Goal: Task Accomplishment & Management: Manage account settings

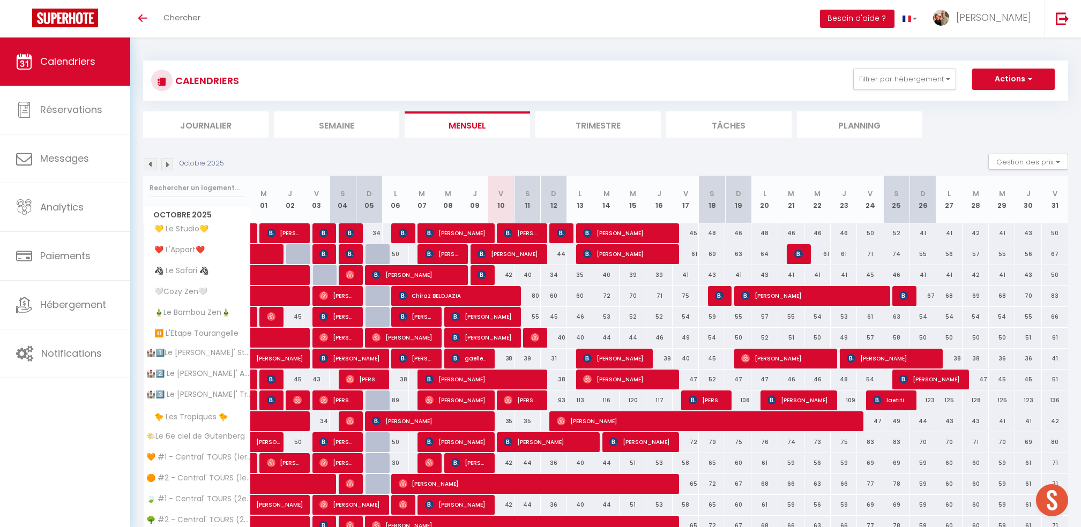
click at [755, 527] on html "🟢 Des questions ou besoin d'assistance pour la migration AirBnB? Prenez rdv >>>…" at bounding box center [540, 263] width 1081 height 527
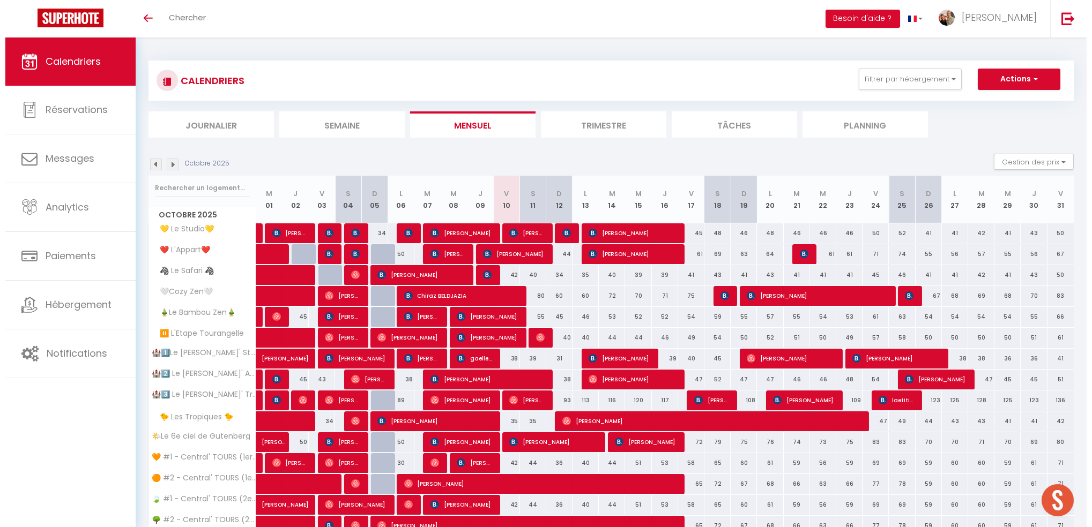
scroll to position [48, 0]
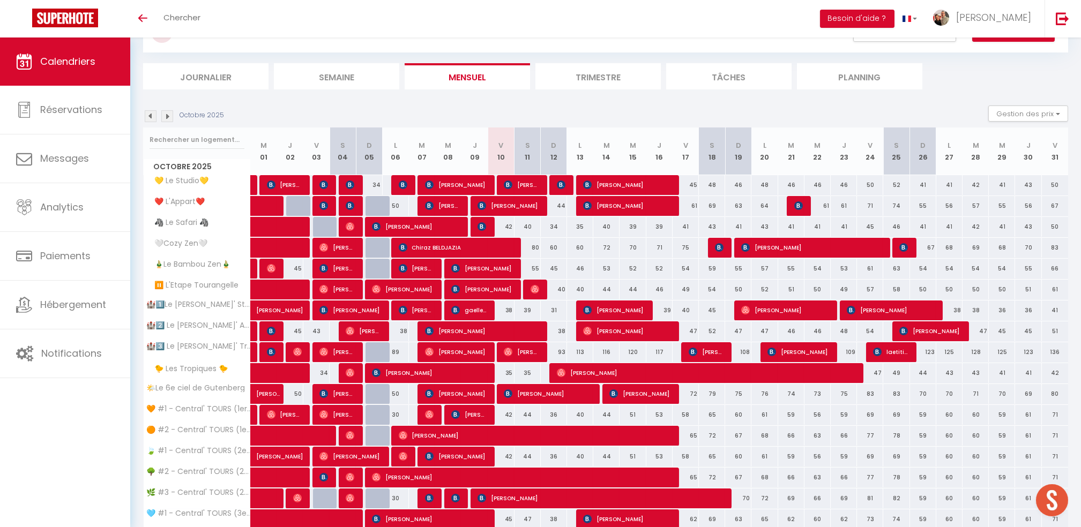
click at [801, 116] on div "Octobre 2025 Gestion des prix Nb Nuits minimum Règles Disponibilité" at bounding box center [605, 117] width 925 height 22
drag, startPoint x: 202, startPoint y: 19, endPoint x: 288, endPoint y: 61, distance: 95.4
click at [203, 19] on link "Chercher" at bounding box center [181, 19] width 53 height 38
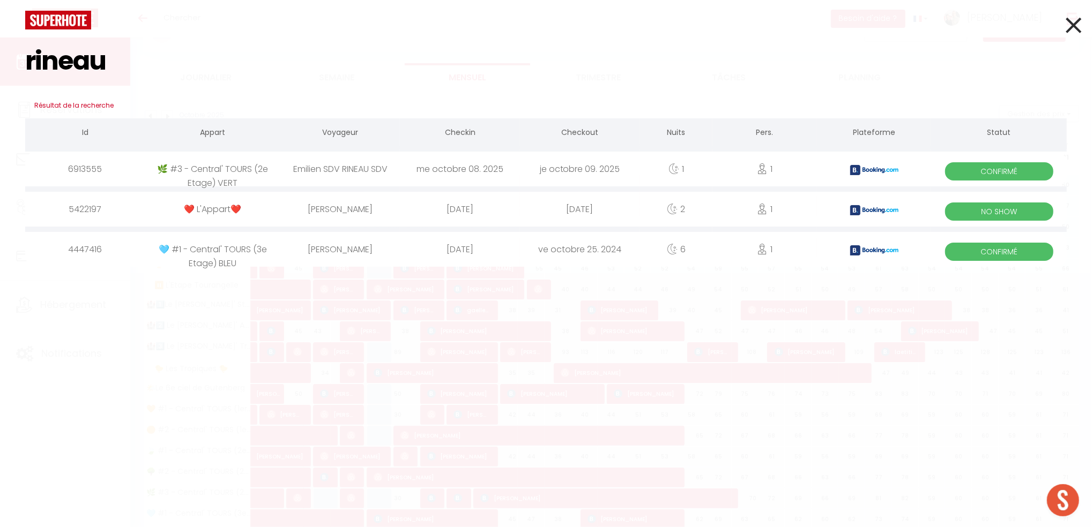
type input "rineau"
click at [323, 170] on div "Emilien SDV RINEAU SDV" at bounding box center [340, 169] width 120 height 35
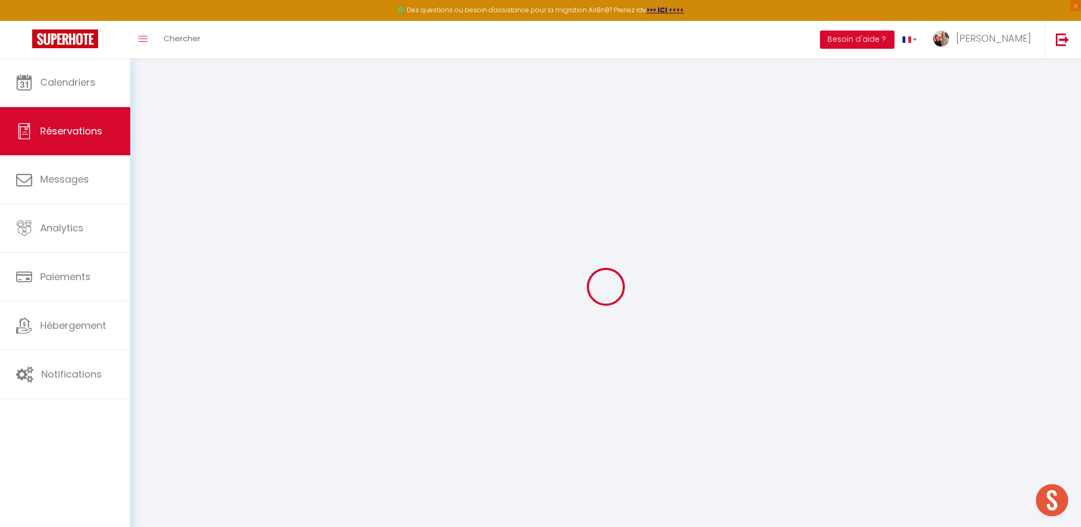
select select
checkbox input "false"
select select
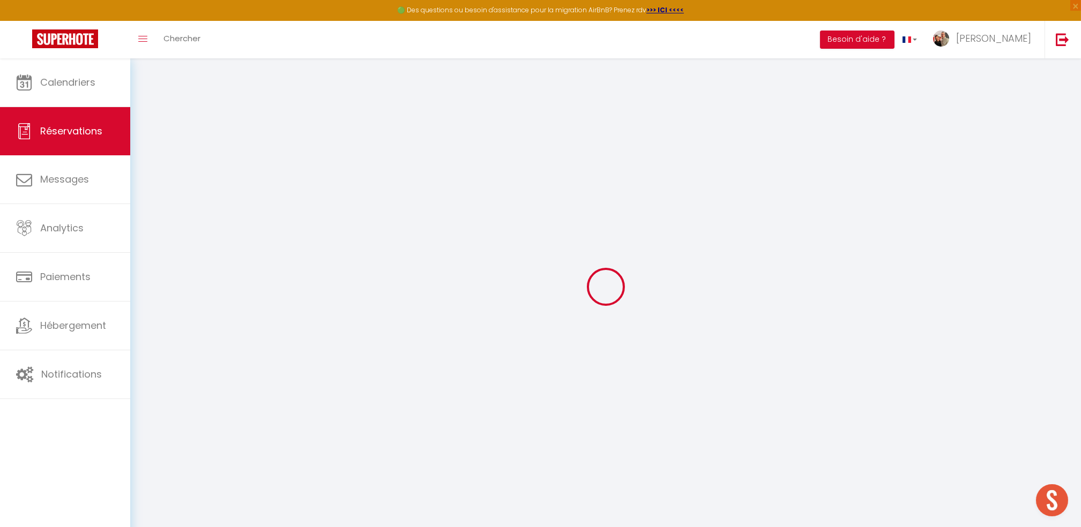
checkbox input "false"
select select
checkbox input "false"
type textarea "** THIS RESERVATION HAS BEEN PRE-PAID ** BOOKING NOTE : Payment charge is EUR 1…"
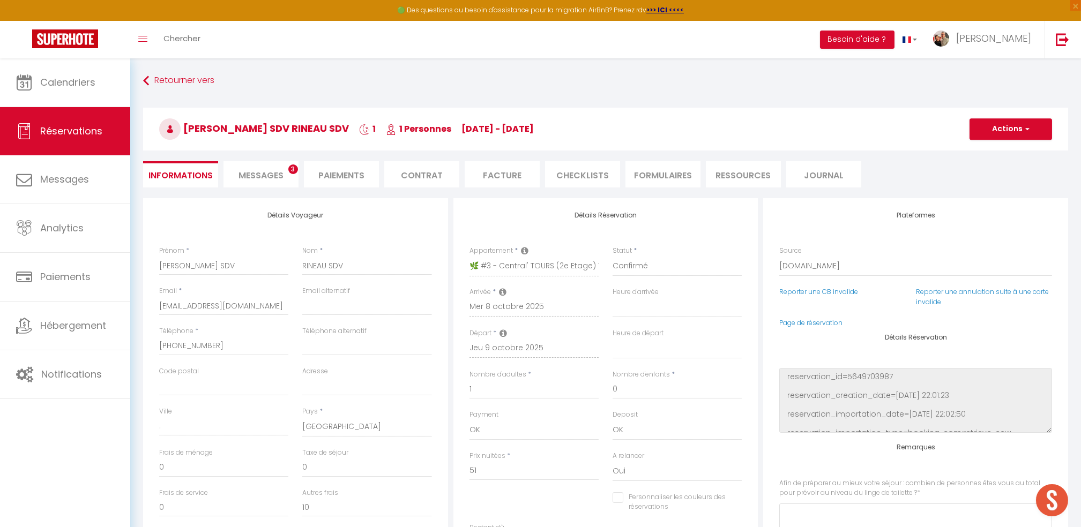
type input "25"
type input "2.55"
select select
checkbox input "false"
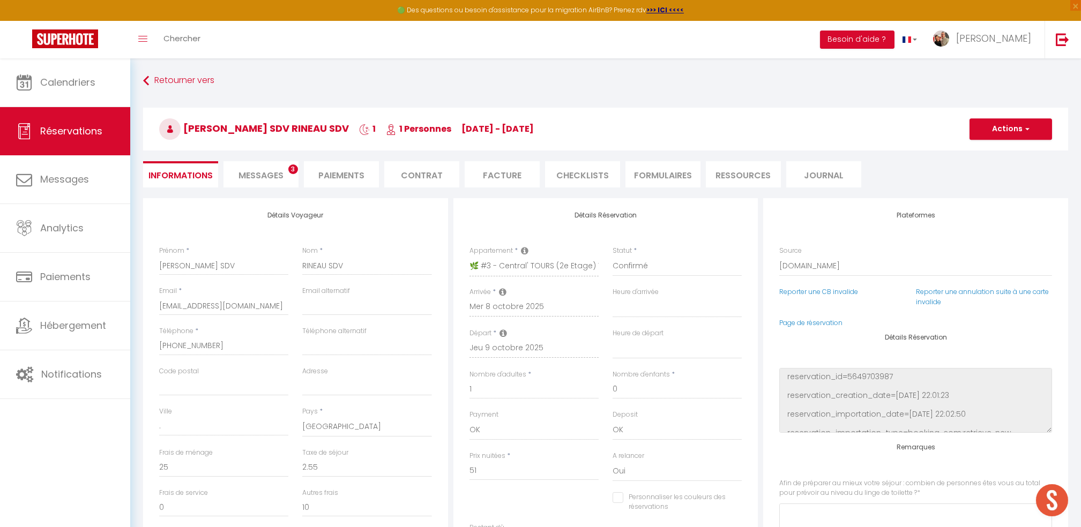
select select
click at [498, 176] on li "Facture" at bounding box center [502, 174] width 75 height 26
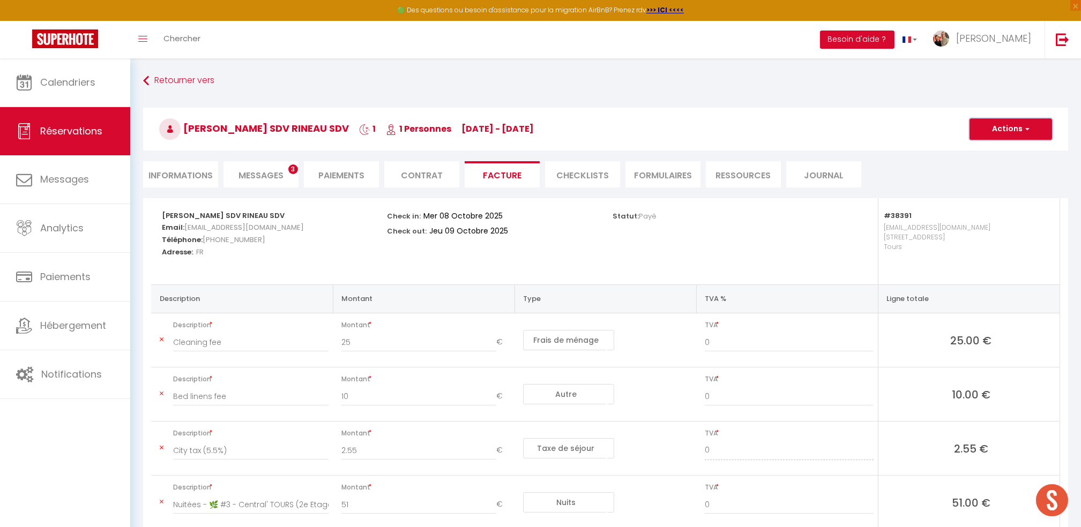
click at [1008, 123] on button "Actions" at bounding box center [1011, 128] width 83 height 21
click at [981, 180] on link "Envoyer la facture" at bounding box center [1003, 181] width 90 height 14
type input "esdv.216142@guest.booking.com"
select select "fr"
type input "Votre facture 6913555 - 🌿 #3 - Central' TOURS (2e Etage) VERT"
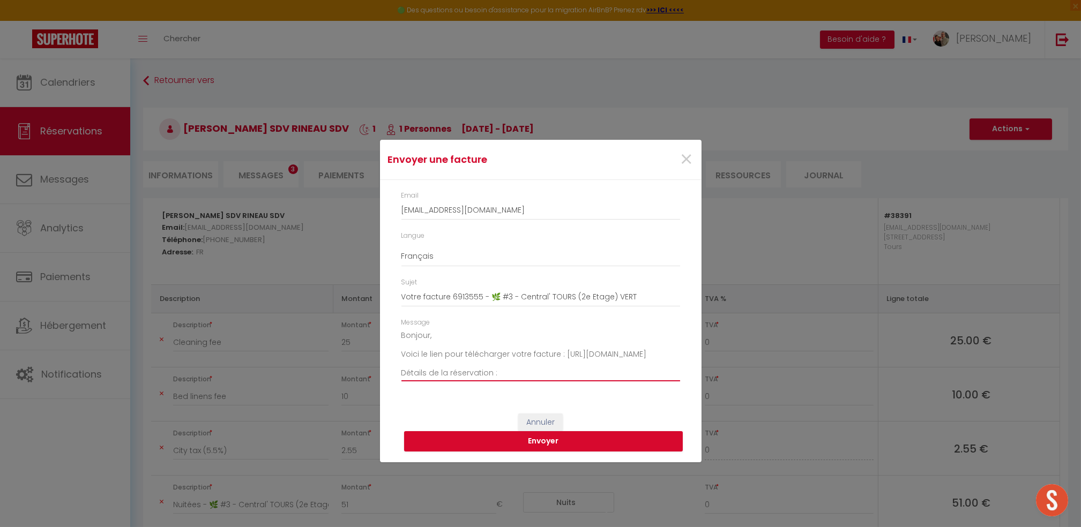
click at [429, 337] on textarea "Bonjour, Voici le lien pour télécharger votre facture : https://superhote.com/a…" at bounding box center [540, 354] width 279 height 54
click at [483, 349] on textarea "Bonjour Emilien, Voici le lien pour télécharger votre facture : https://superho…" at bounding box center [540, 354] width 279 height 54
click at [467, 337] on textarea "Bonjour Emilien, Voici le lien pour télécharger votre facture : https://superho…" at bounding box center [540, 354] width 279 height 54
click at [405, 377] on textarea "Bonjour Emilien, Encore une fois, MERCI de nous avoir choisi pour votre sejour …" at bounding box center [540, 354] width 279 height 54
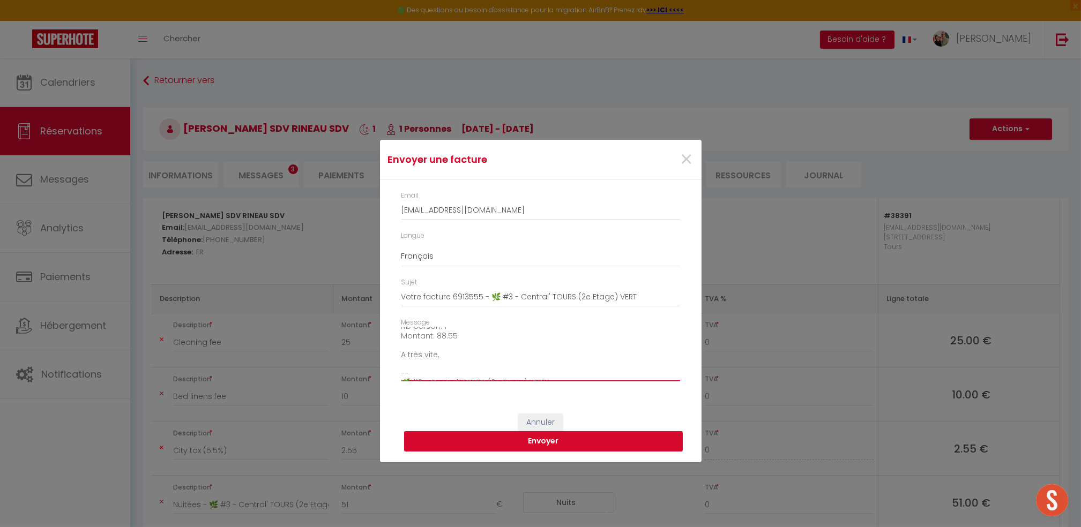
type textarea "Bonjour Emilien, Encore une fois, MERCI de nous avoir choisi pour votre sejour …"
click at [545, 448] on button "Envoyer" at bounding box center [543, 441] width 279 height 20
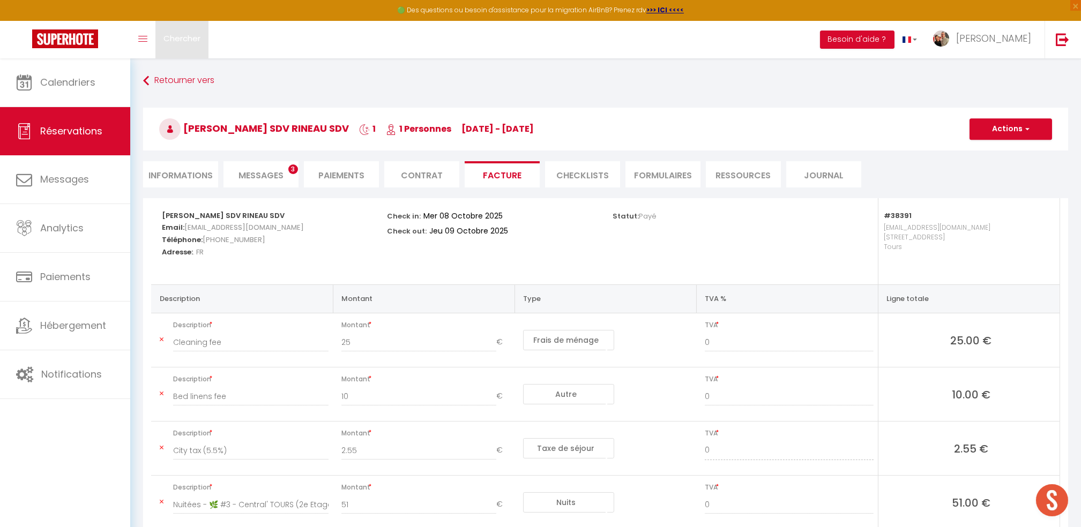
click at [173, 42] on span "Chercher" at bounding box center [181, 38] width 37 height 11
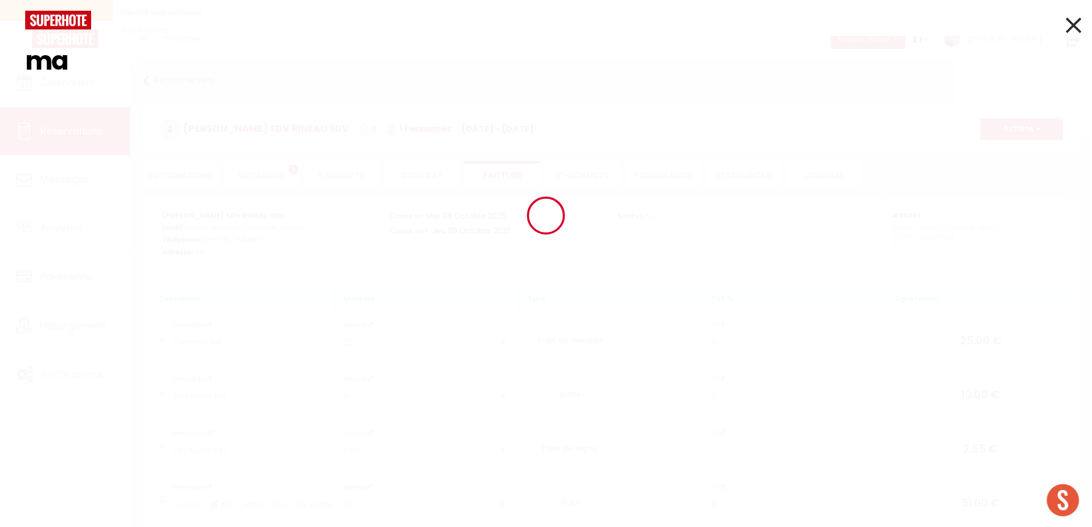
type input "m"
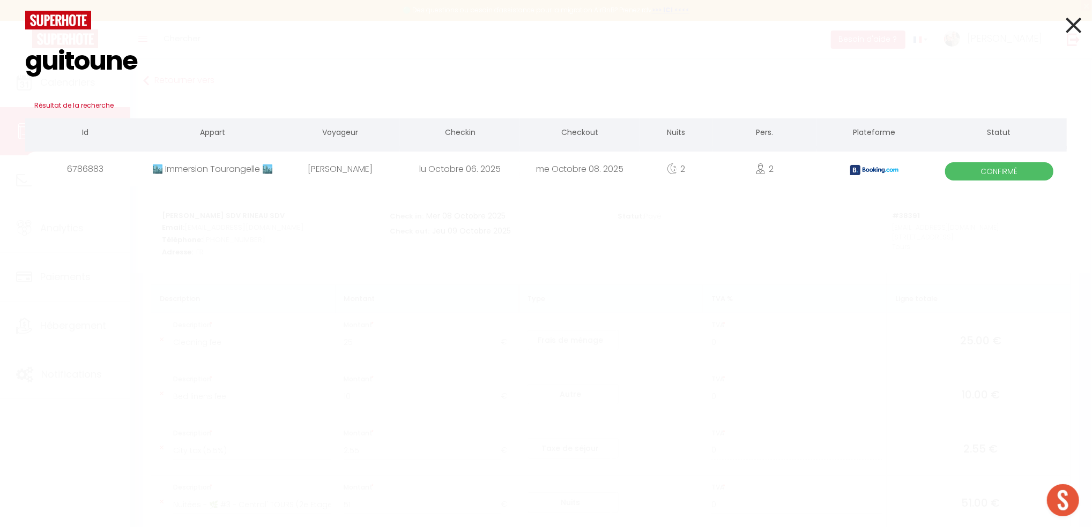
type input "guitoune"
click at [207, 168] on div "🏙️ Immersion Tourangelle 🏙️" at bounding box center [213, 169] width 136 height 35
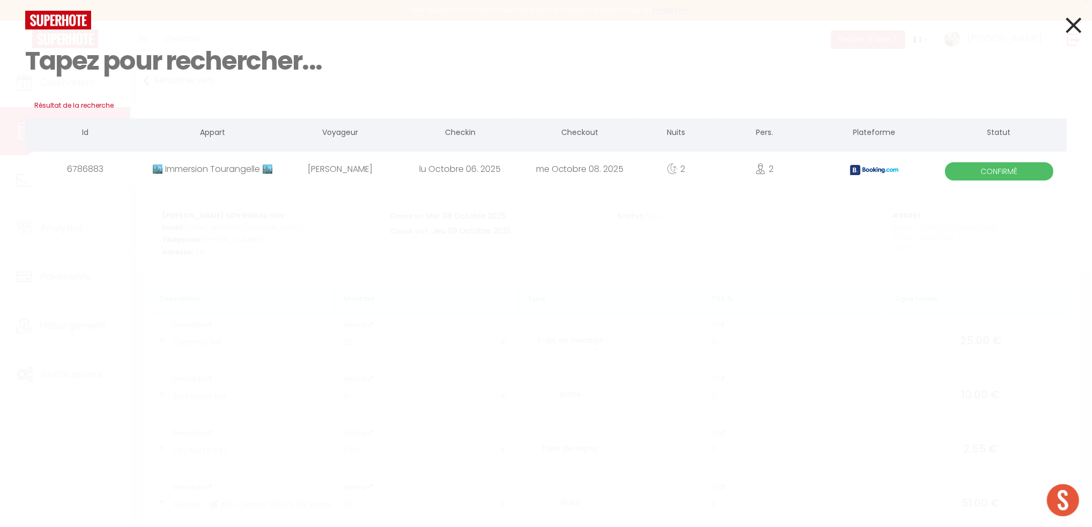
select select
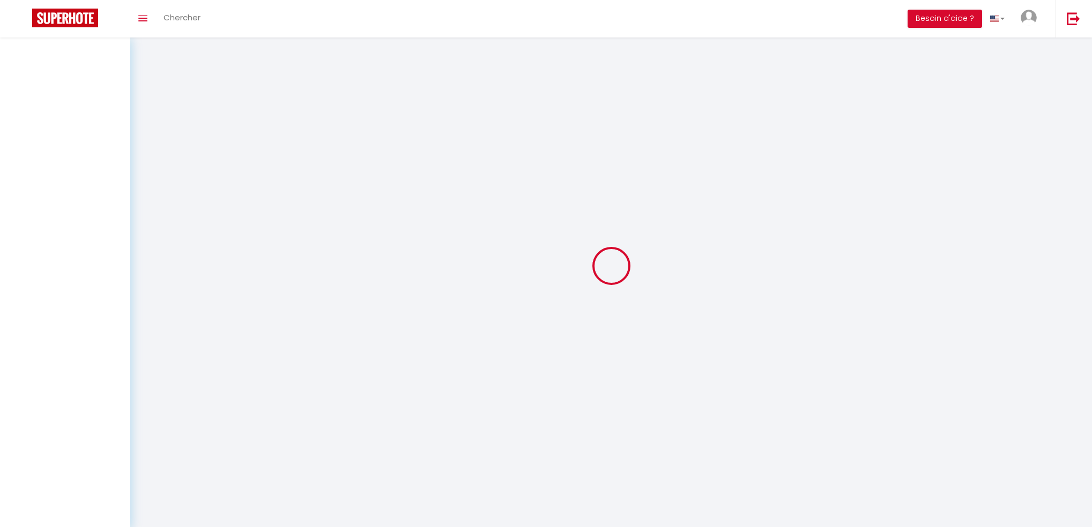
select select
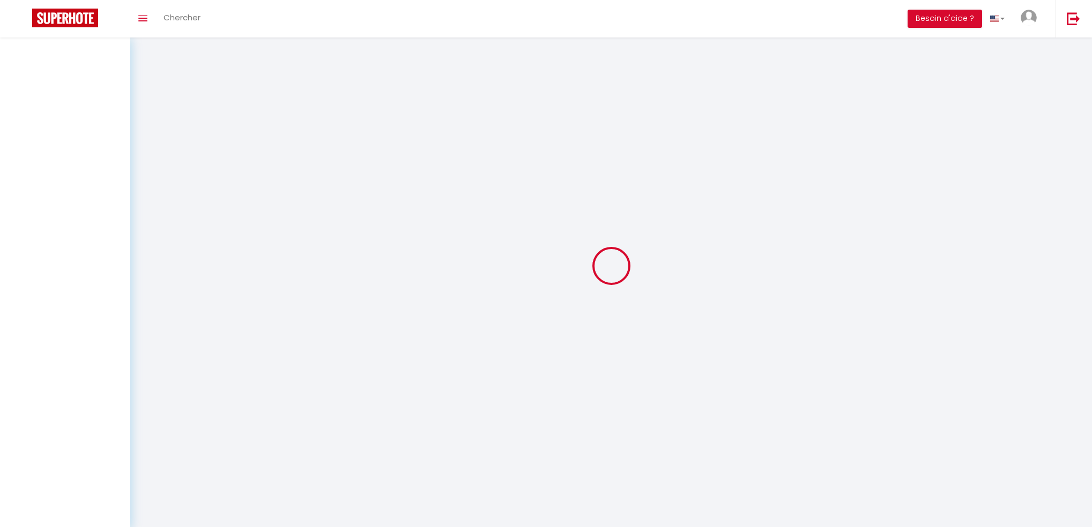
select select
checkbox input "false"
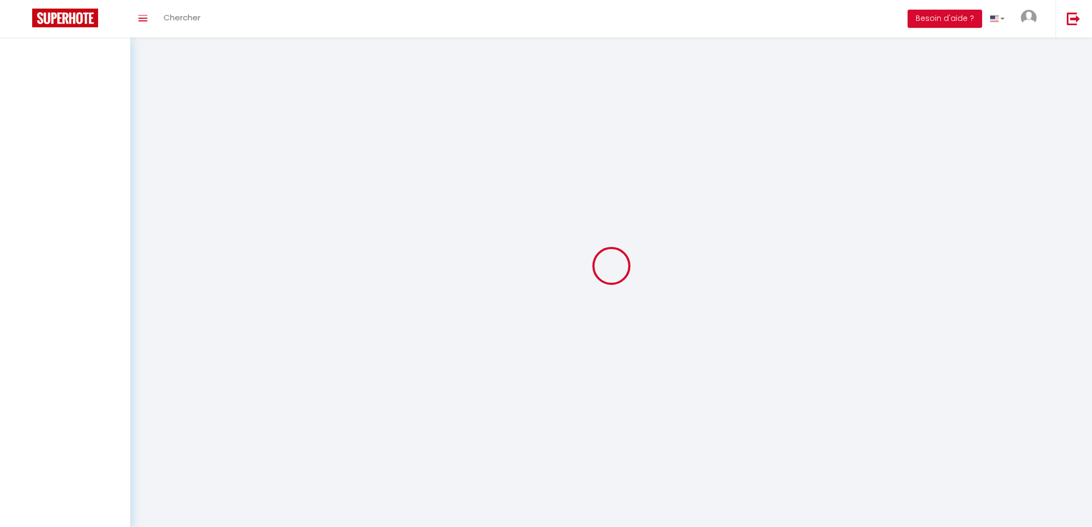
select select
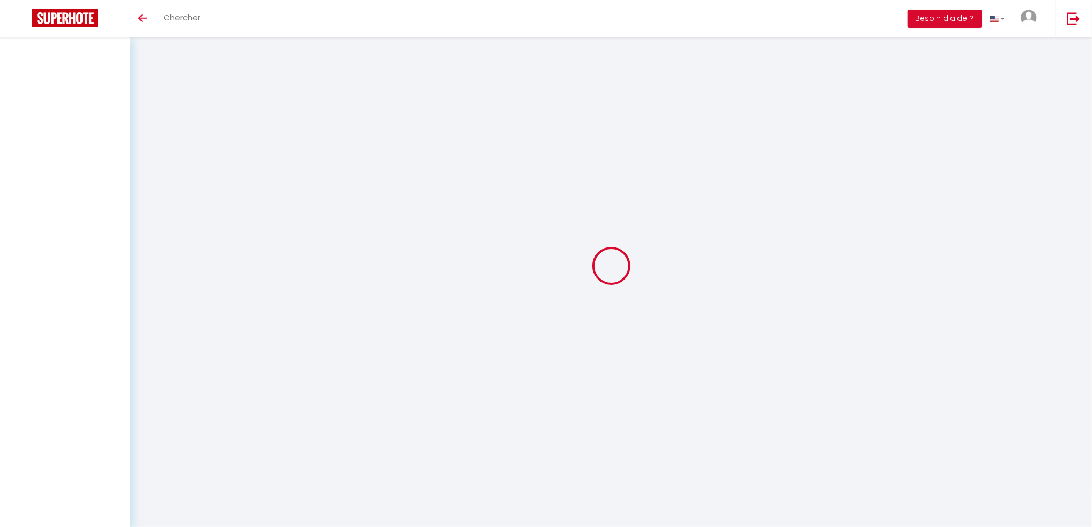
select select
checkbox input "false"
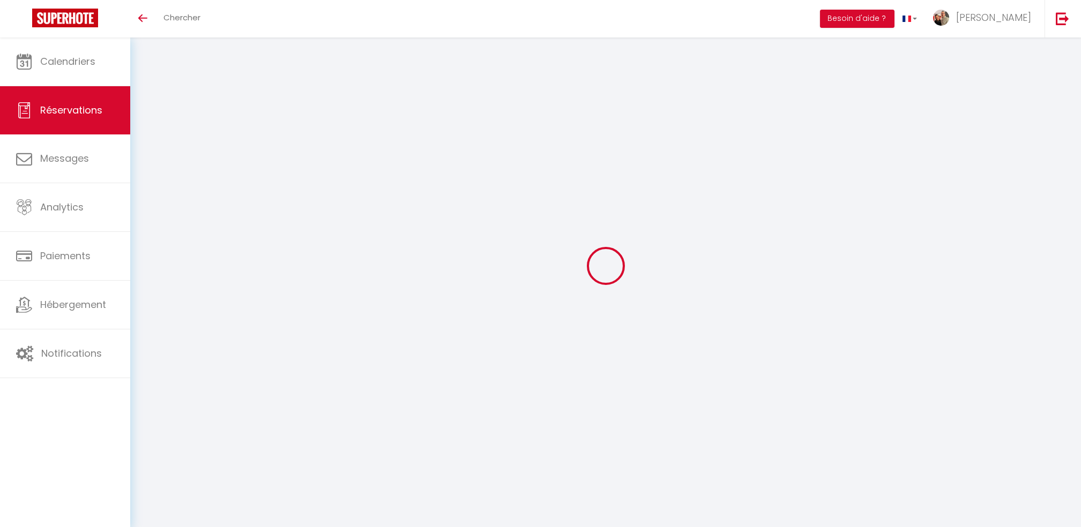
select select
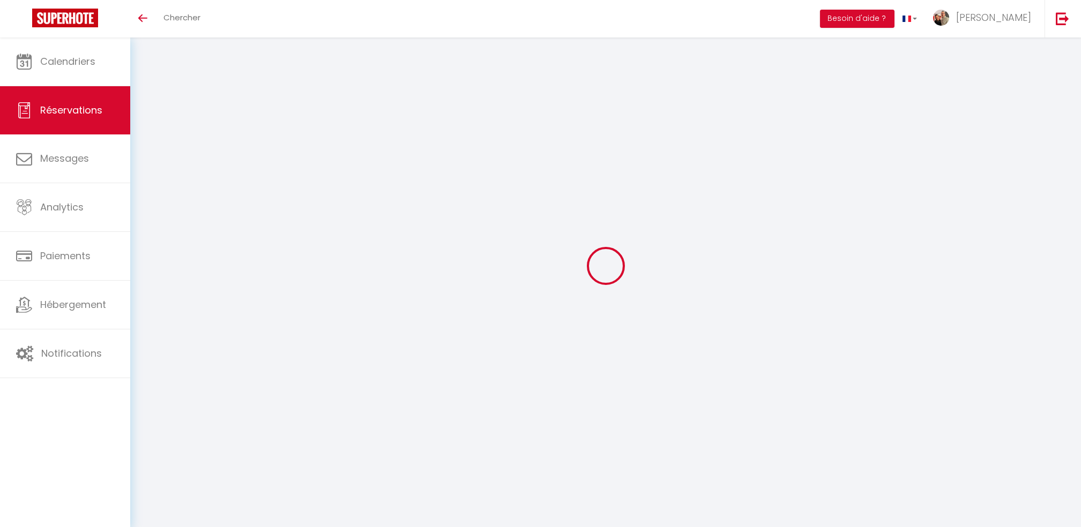
select select
checkbox input "false"
select select
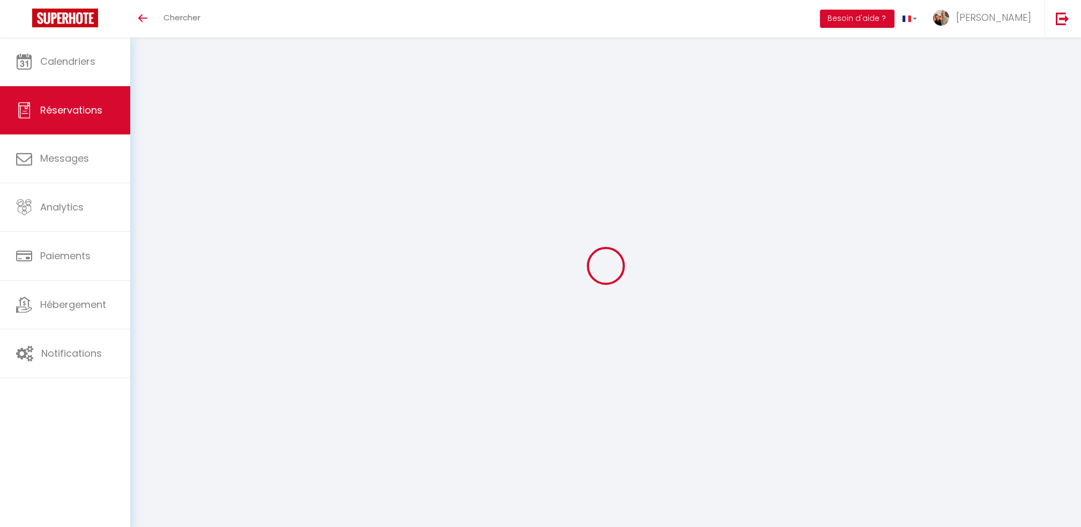
select select
checkbox input "false"
select select "cleaning"
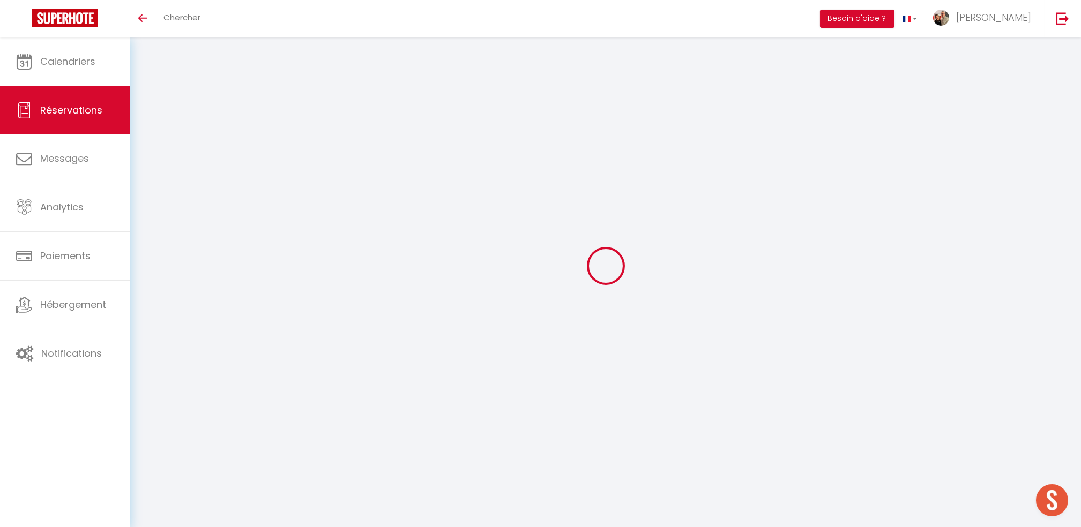
select select "other"
select select "taxes"
select select
checkbox input "false"
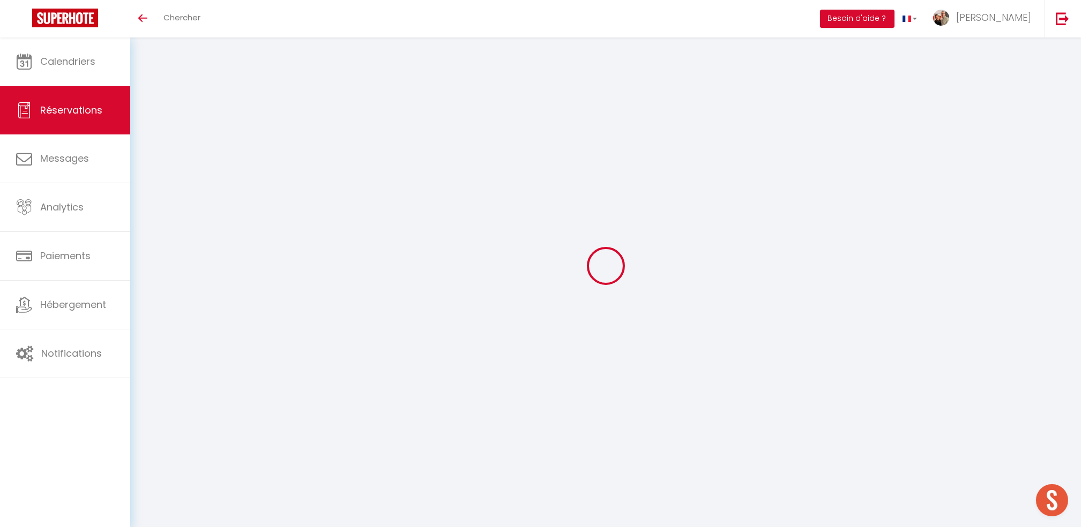
type \?0 "Bonjour nous serons deux"
type communiquer1 "** THIS RESERVATION HAS BEEN PRE-PAID ** Reservation has a cancellation grace p…"
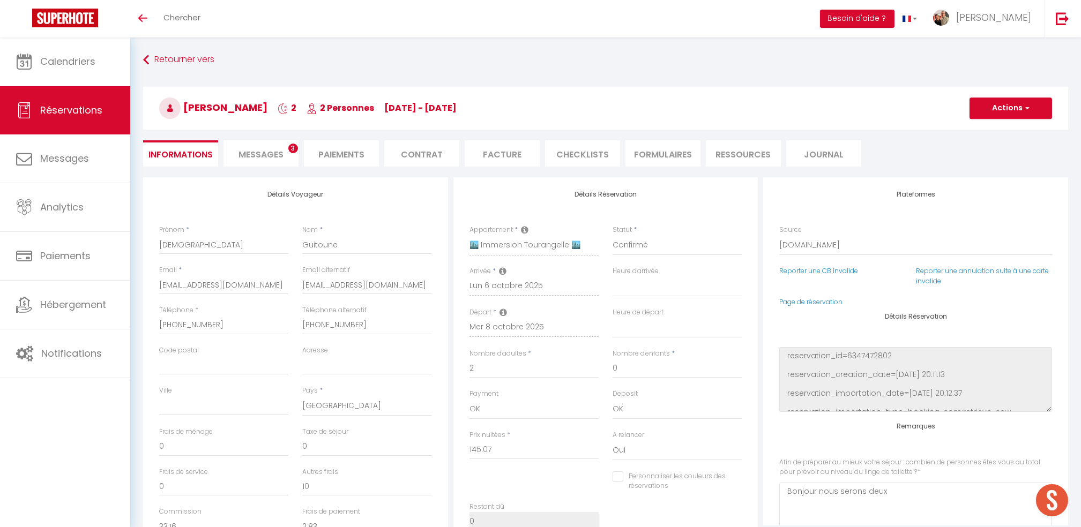
type input "40"
type input "7.25"
select select
checkbox input "false"
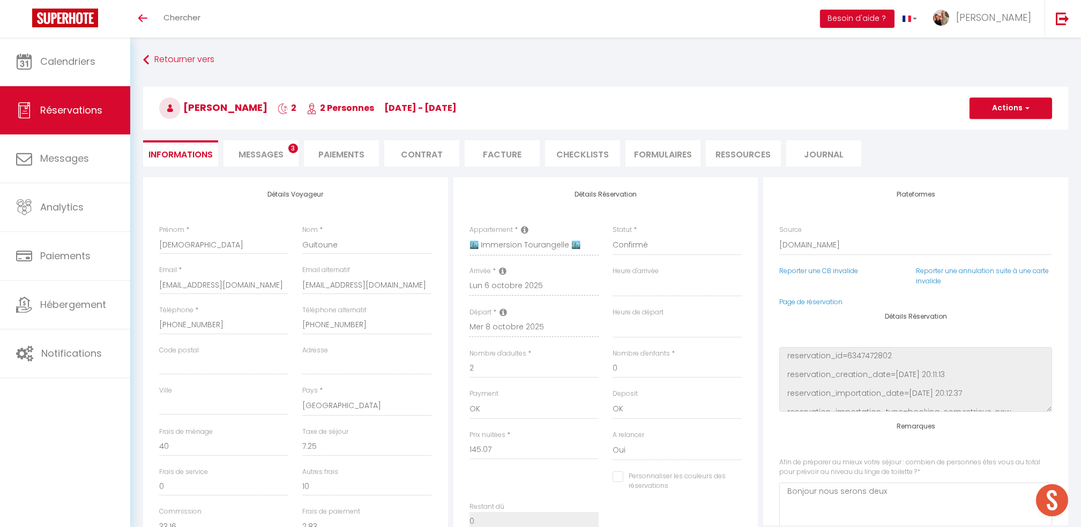
select select "19:00"
select select "09:00"
drag, startPoint x: 991, startPoint y: 106, endPoint x: 1002, endPoint y: 100, distance: 12.5
click at [991, 106] on button "Actions" at bounding box center [1011, 108] width 83 height 21
click at [501, 158] on li "Facture" at bounding box center [502, 153] width 75 height 26
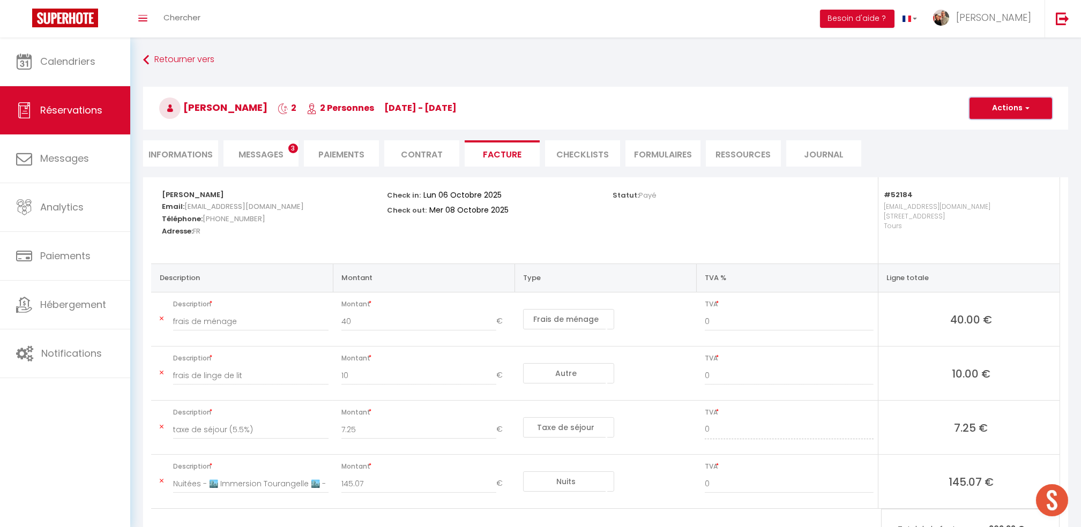
click at [1008, 105] on button "Actions" at bounding box center [1011, 108] width 83 height 21
click at [981, 145] on link "Aperçu et éditer" at bounding box center [1003, 146] width 90 height 14
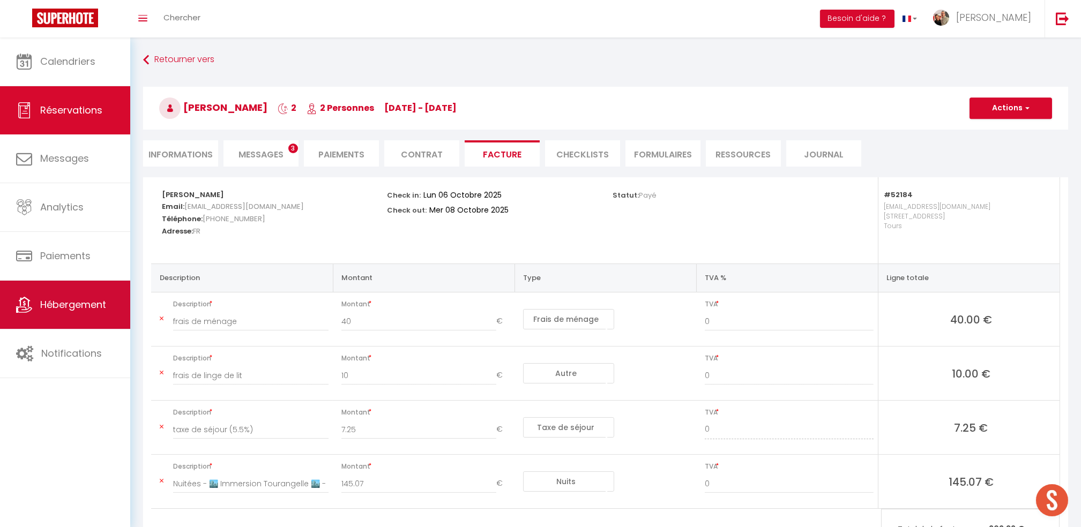
click at [83, 311] on span "Hébergement" at bounding box center [73, 304] width 66 height 13
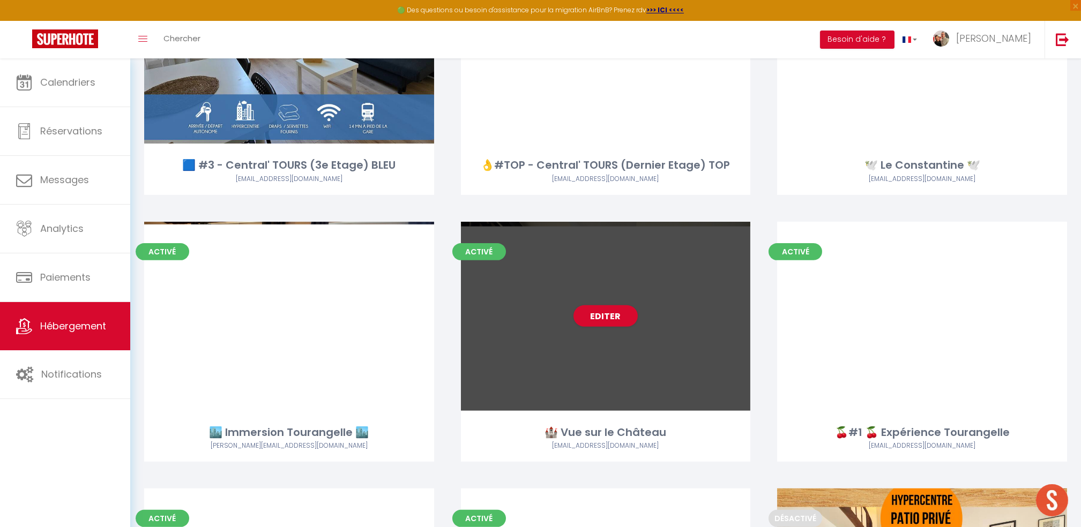
scroll to position [1786, 0]
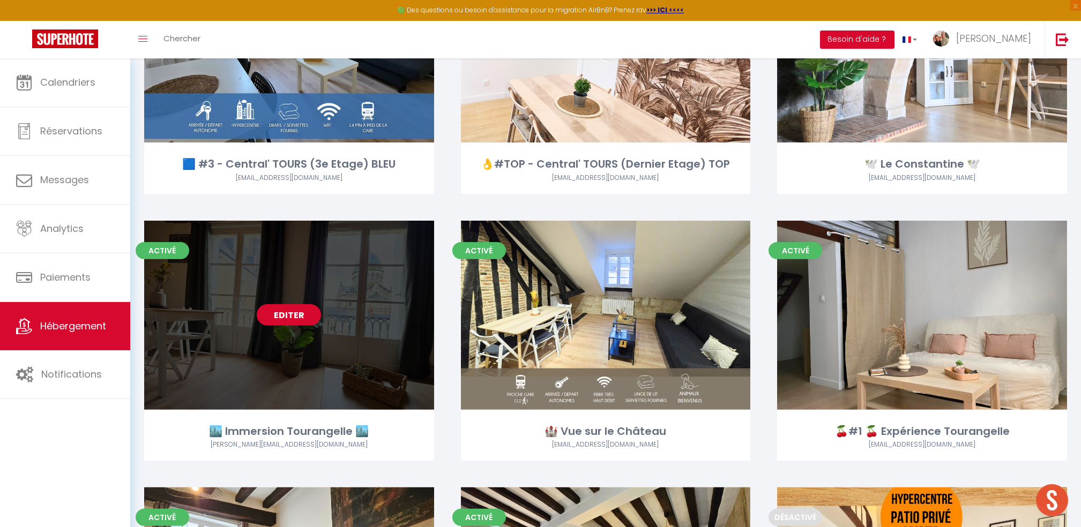
click at [299, 311] on link "Editer" at bounding box center [289, 314] width 64 height 21
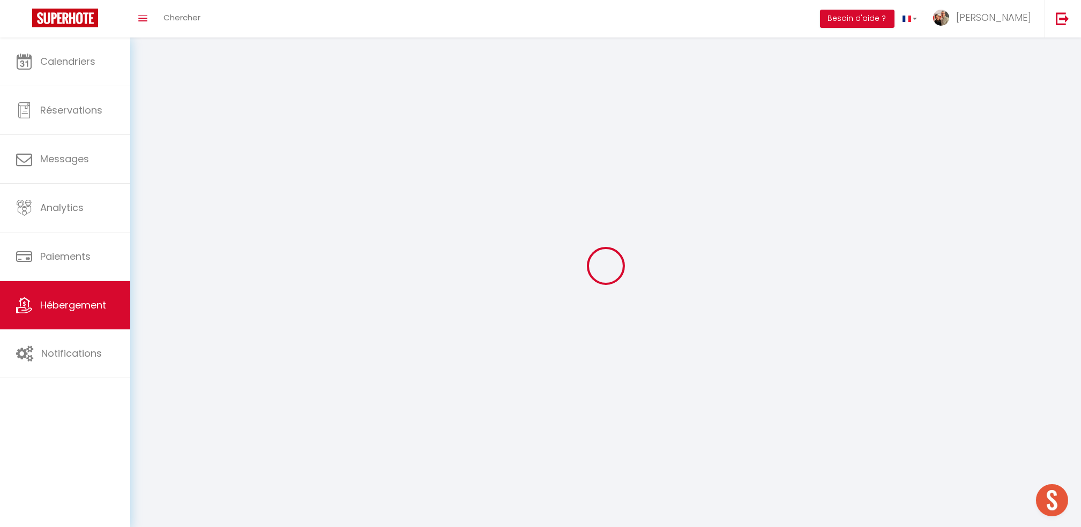
select select "1"
select select
select select "28"
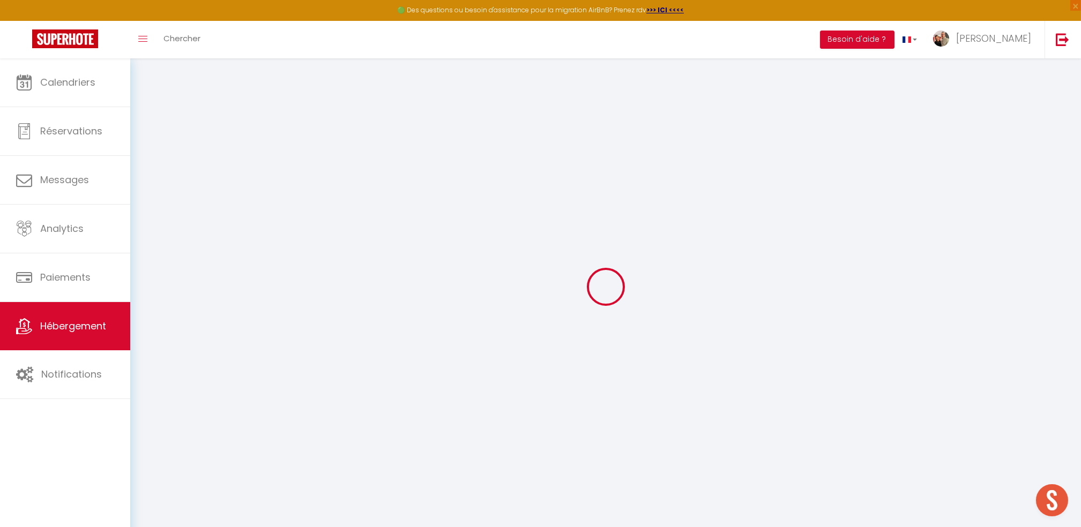
select select
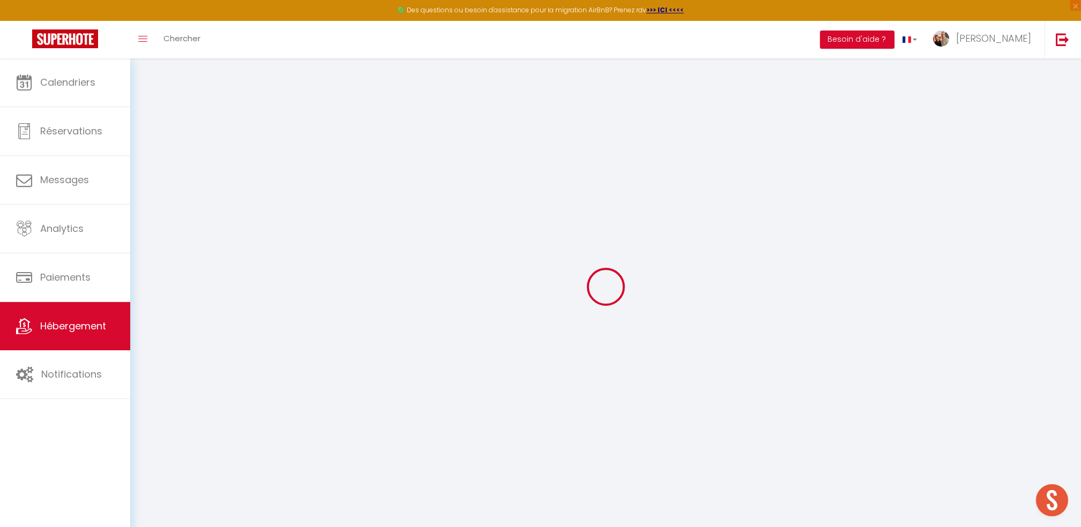
select select
checkbox input "false"
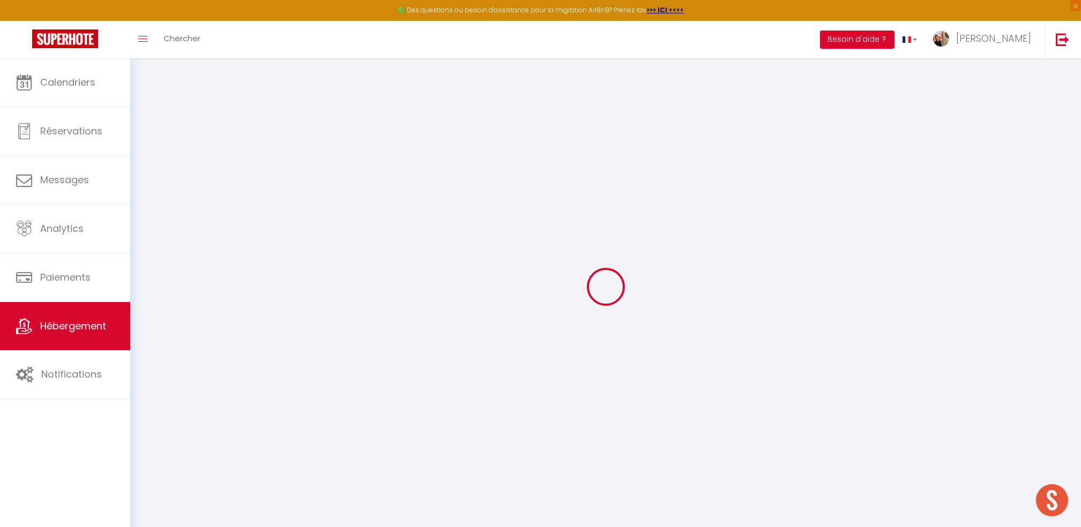
select select
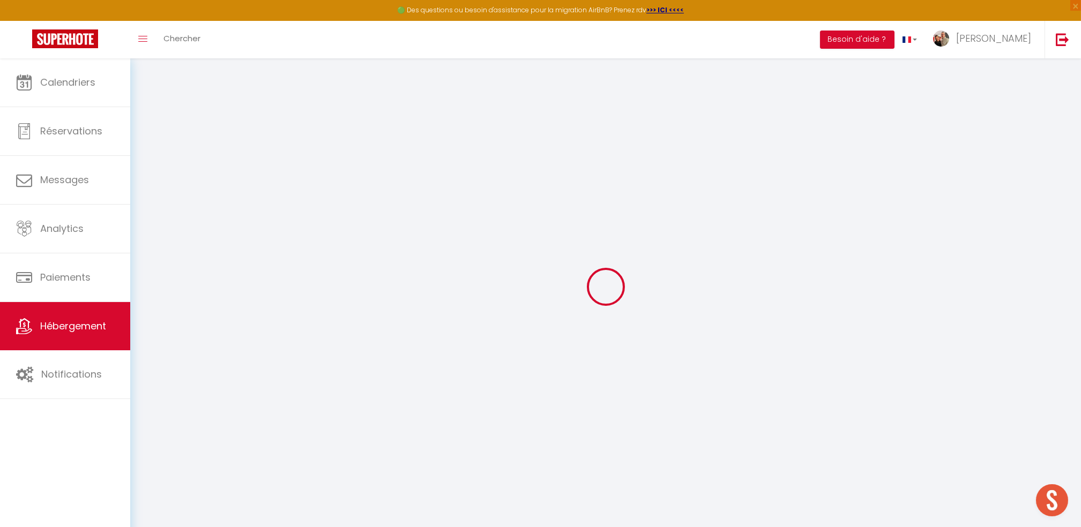
select select
checkbox input "false"
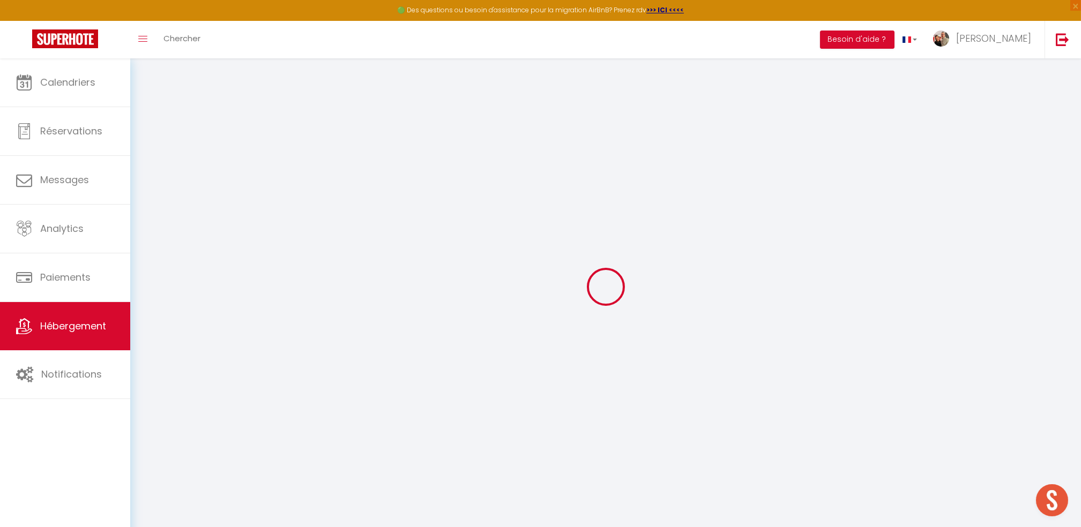
checkbox input "false"
select select
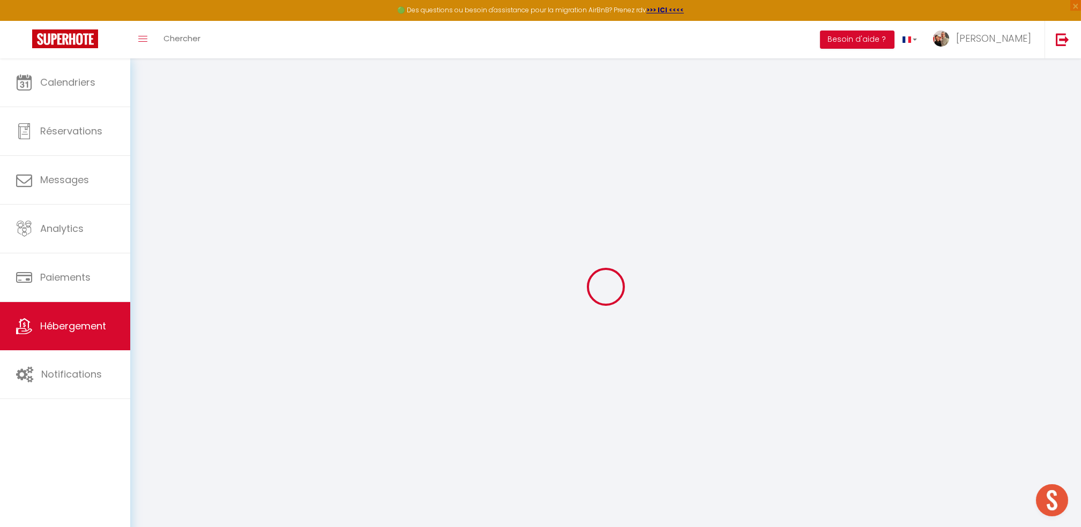
select select
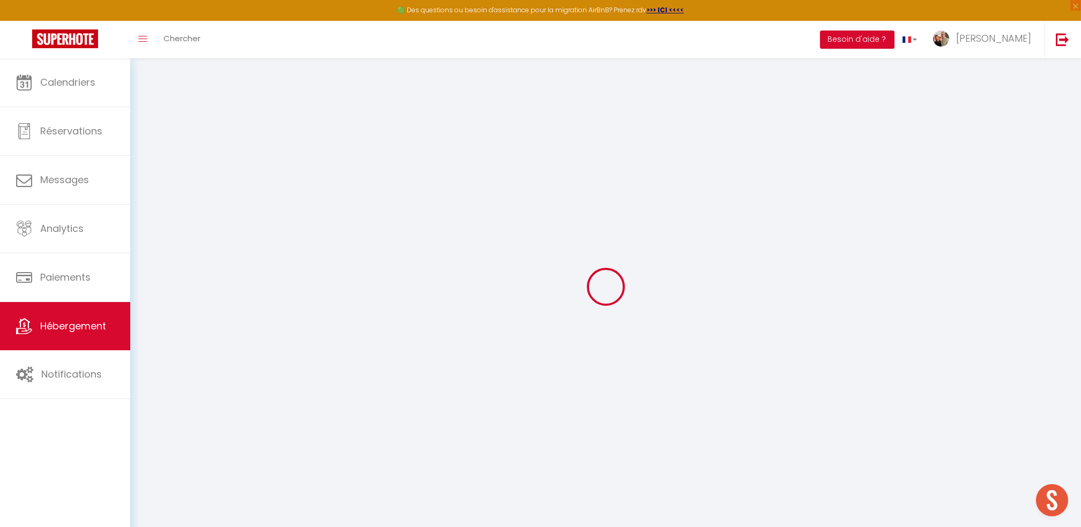
checkbox input "false"
select select
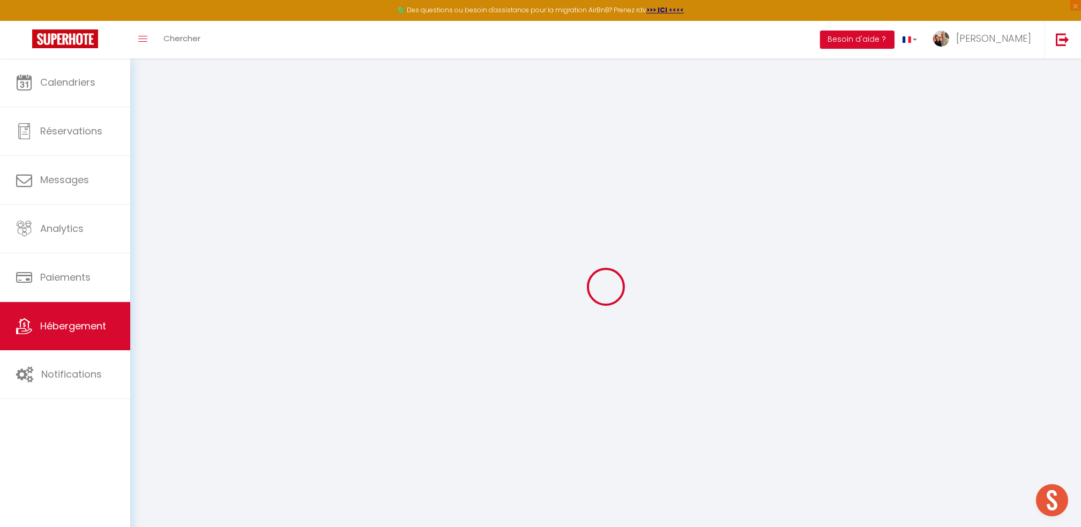
select select
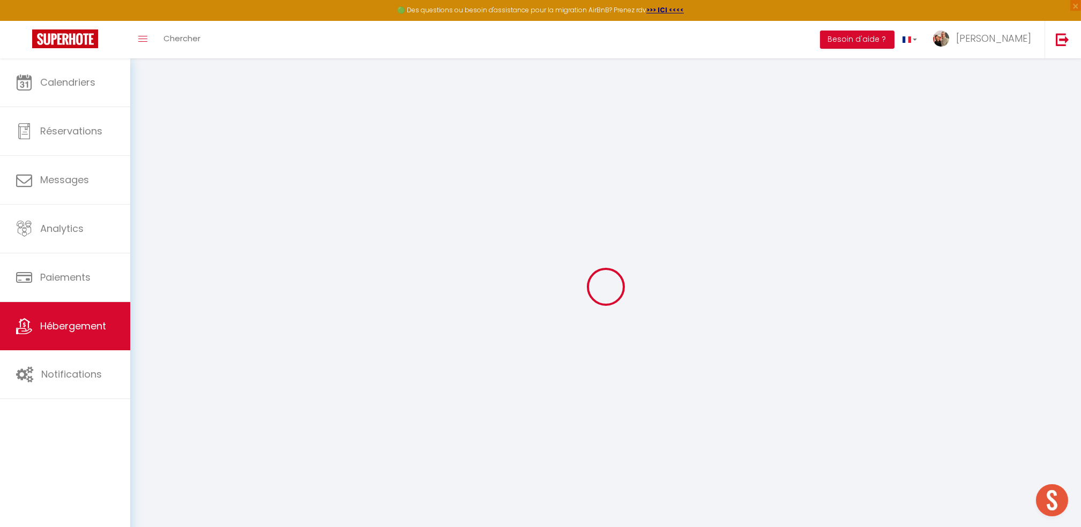
select select
checkbox input "false"
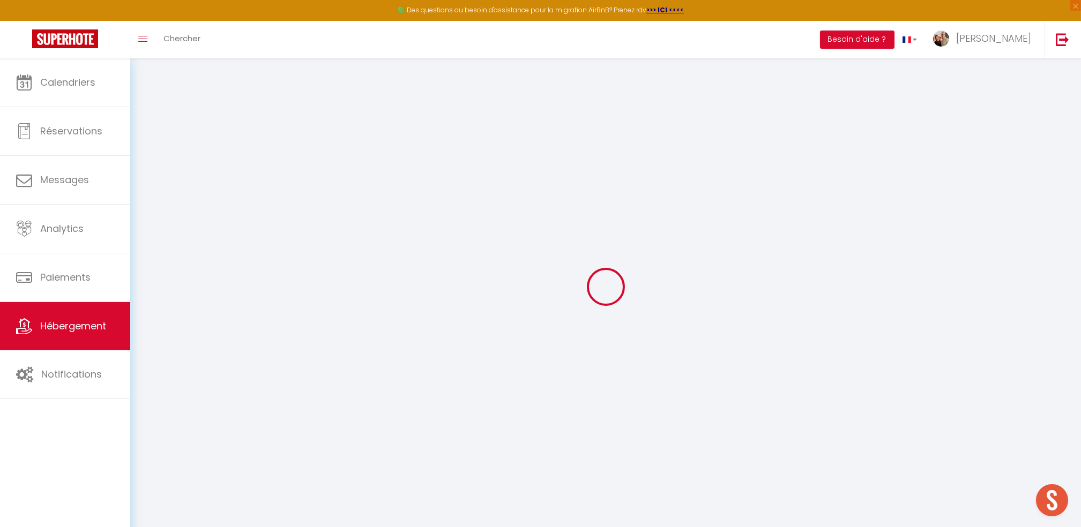
checkbox input "false"
select select
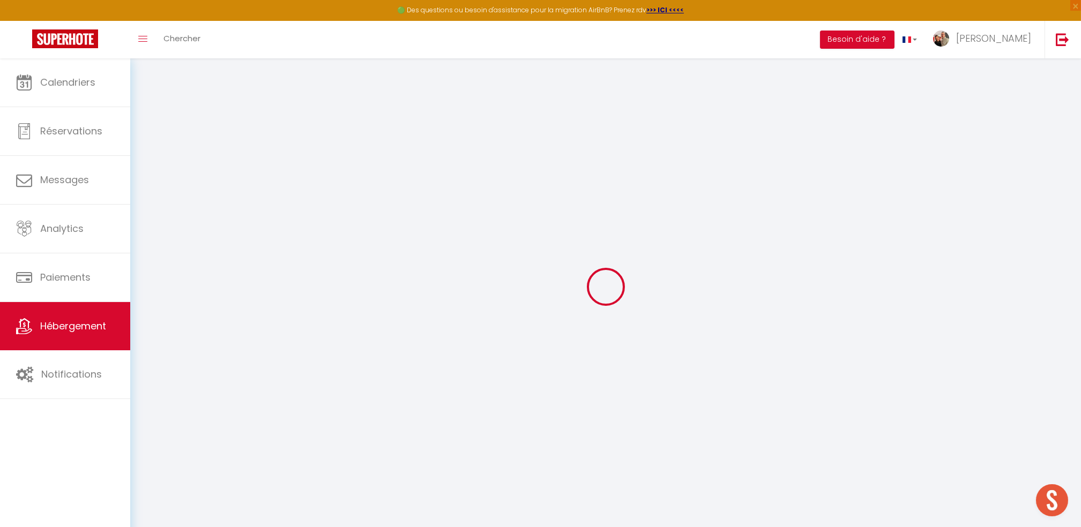
select select
checkbox input "false"
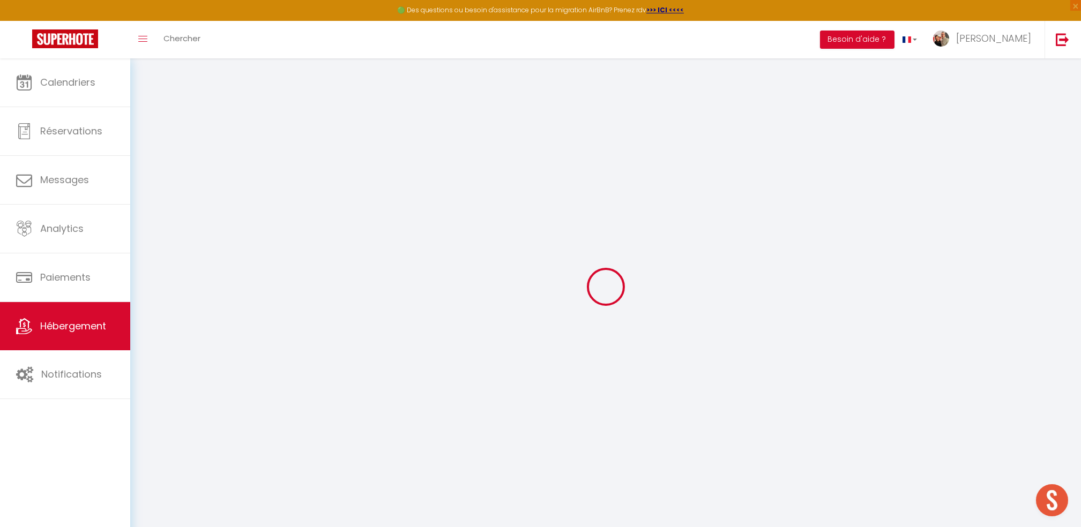
checkbox input "false"
select select
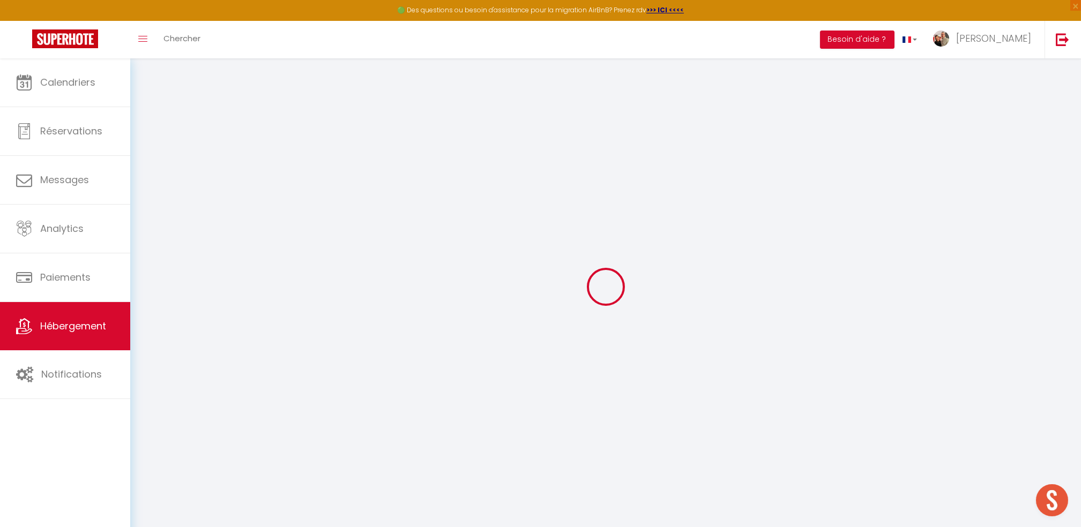
select select
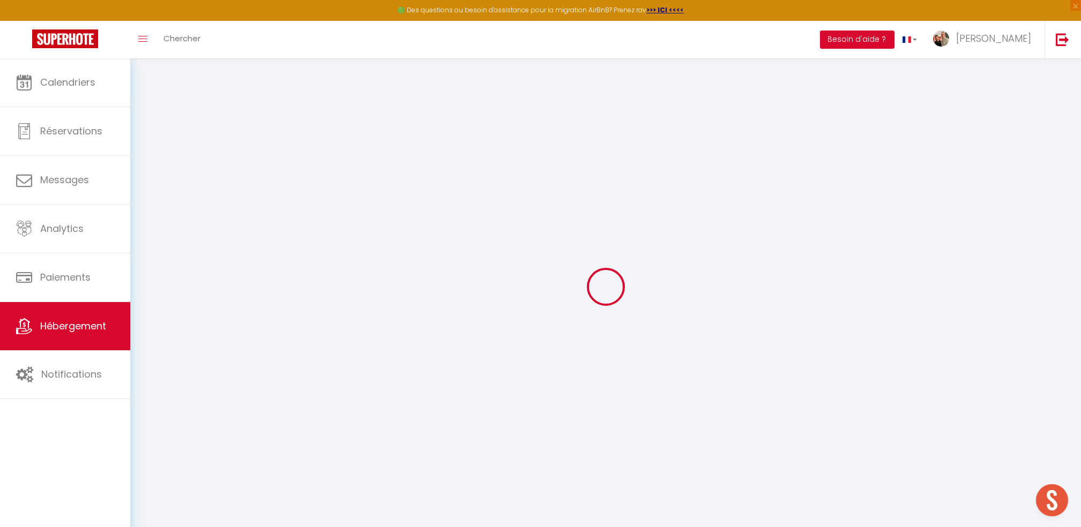
select select
checkbox input "false"
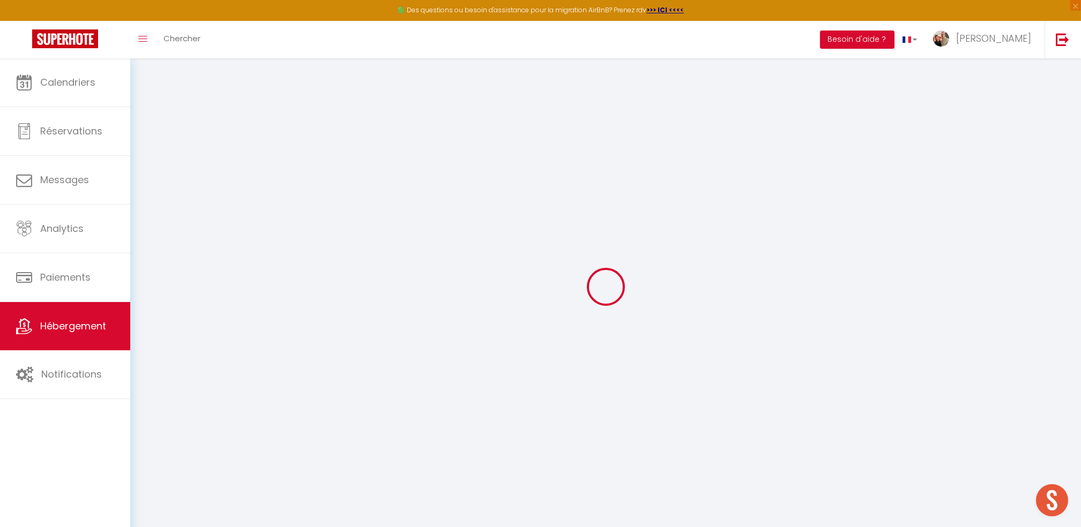
select select
type input "🏙️ Immersion Tourangelle 🏙️"
type input "[PERSON_NAME]"
type input "DEVIN"
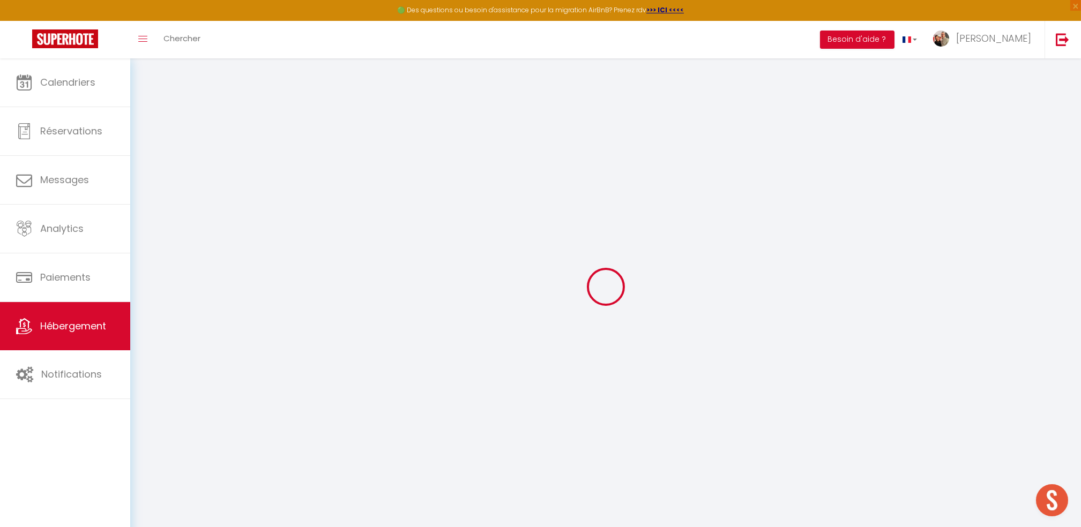
type input "[STREET_ADDRESS]"
type input "75006"
type input "[GEOGRAPHIC_DATA]"
select select "6"
select select "2"
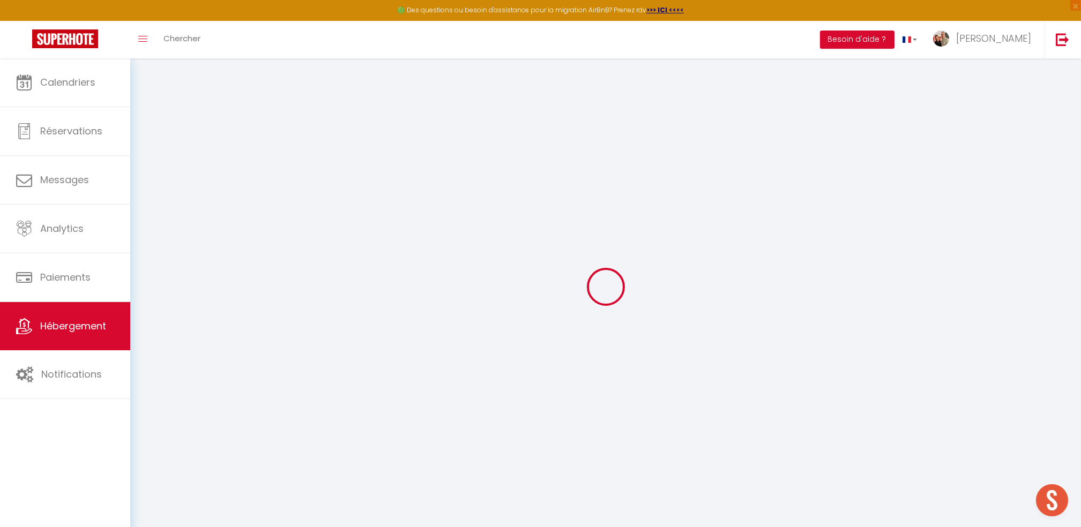
type input "90"
type input "15"
type input "50"
type input "3.00"
type input "400"
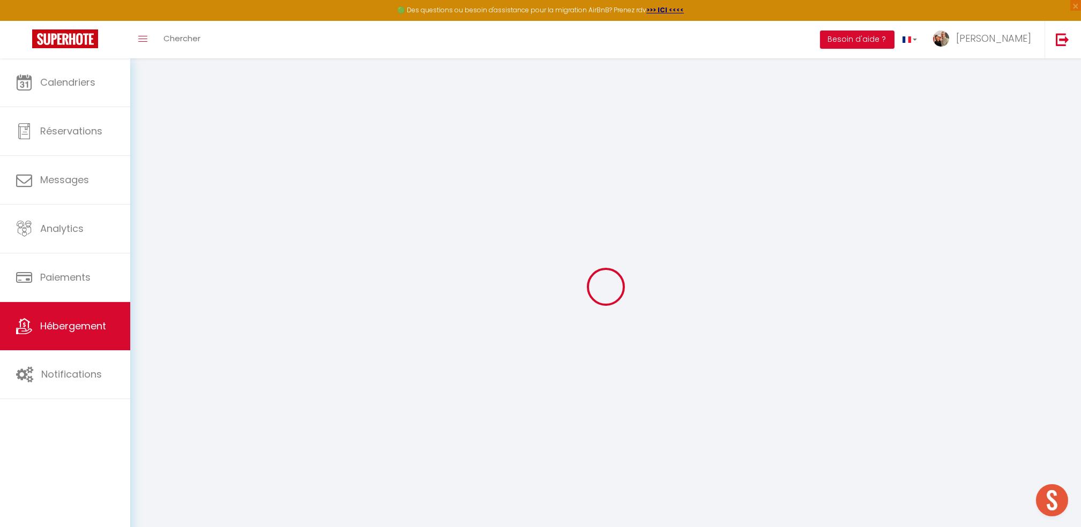
select select
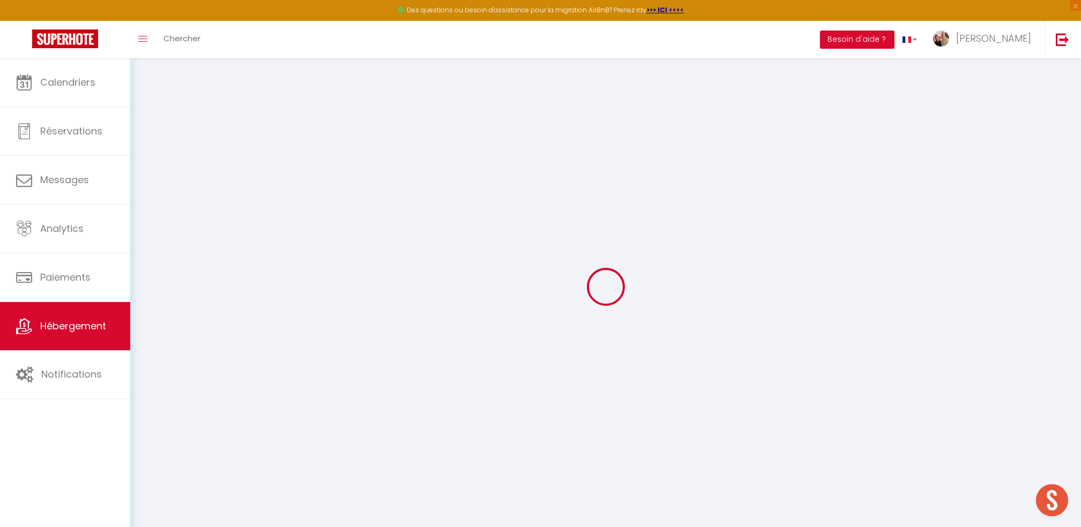
type input "[STREET_ADDRESS]"
type input "37000"
type input "Tours"
type input "[EMAIL_ADDRESS][DOMAIN_NAME]"
select select "1475"
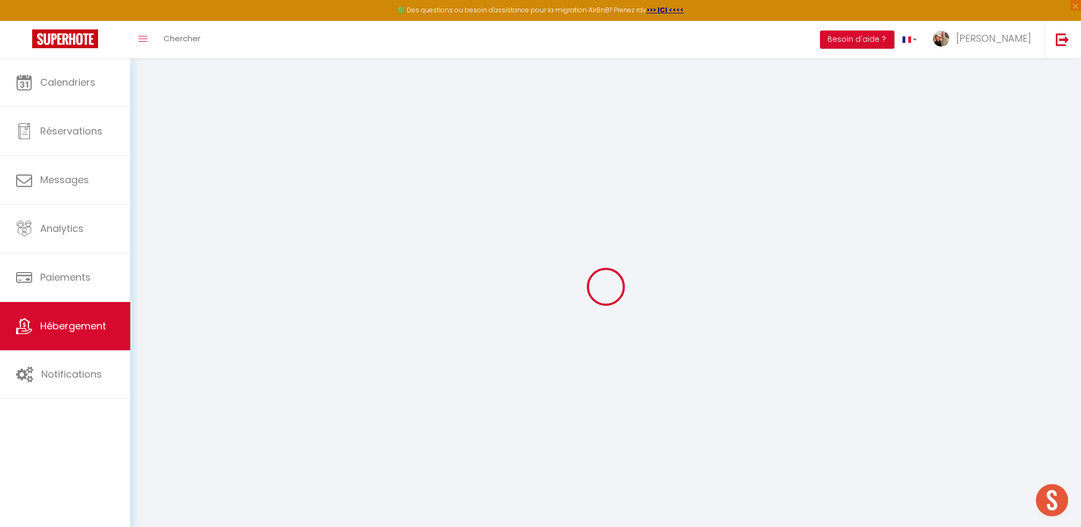
checkbox input "false"
checkbox input "true"
type input "50"
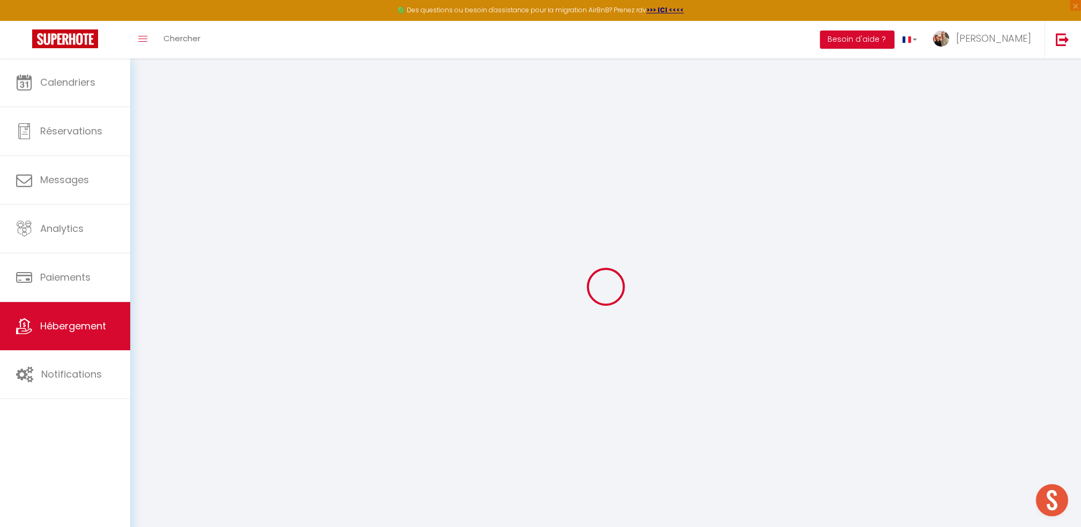
type input "19"
type input "0"
select select
checkbox input "false"
checkbox input "true"
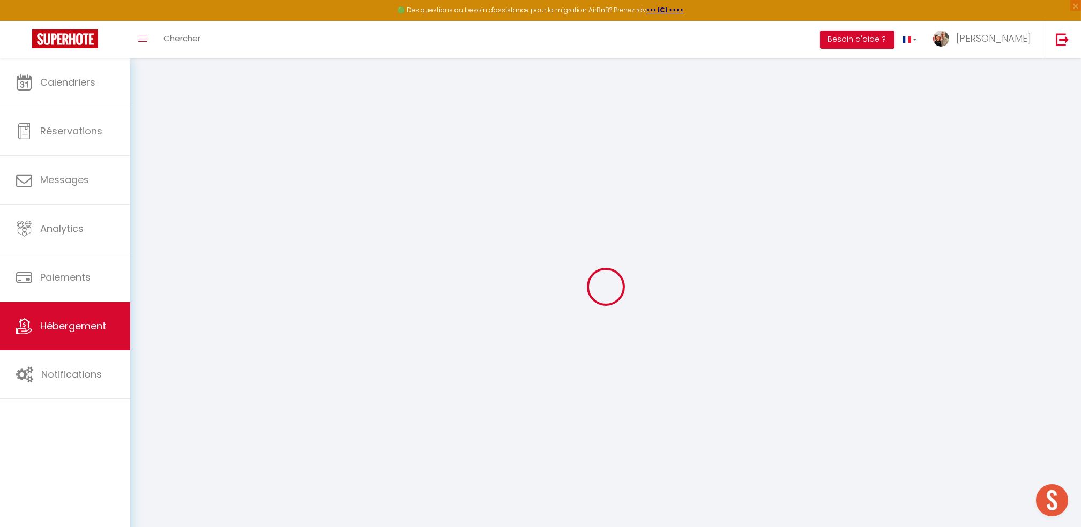
checkbox input "true"
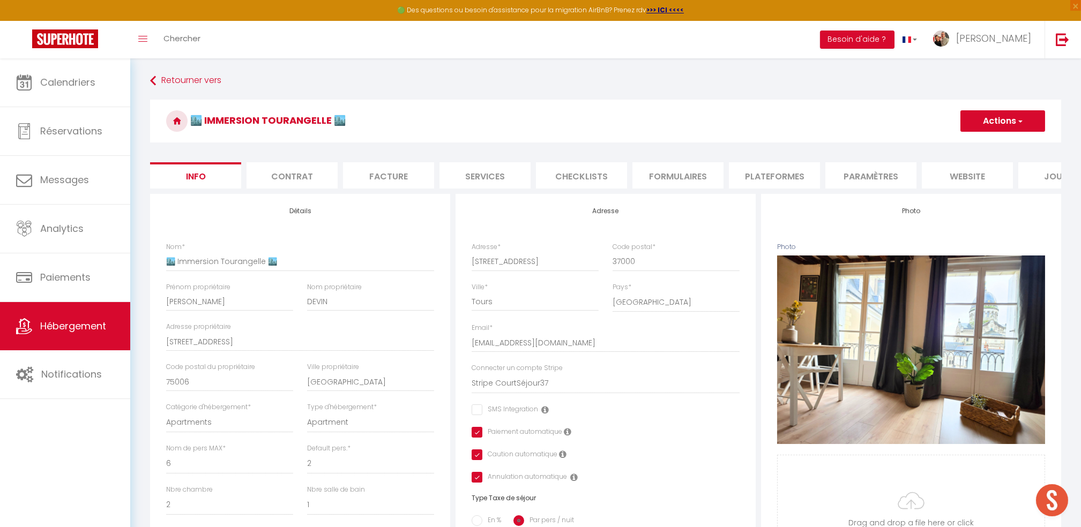
click at [398, 180] on li "Facture" at bounding box center [388, 175] width 91 height 26
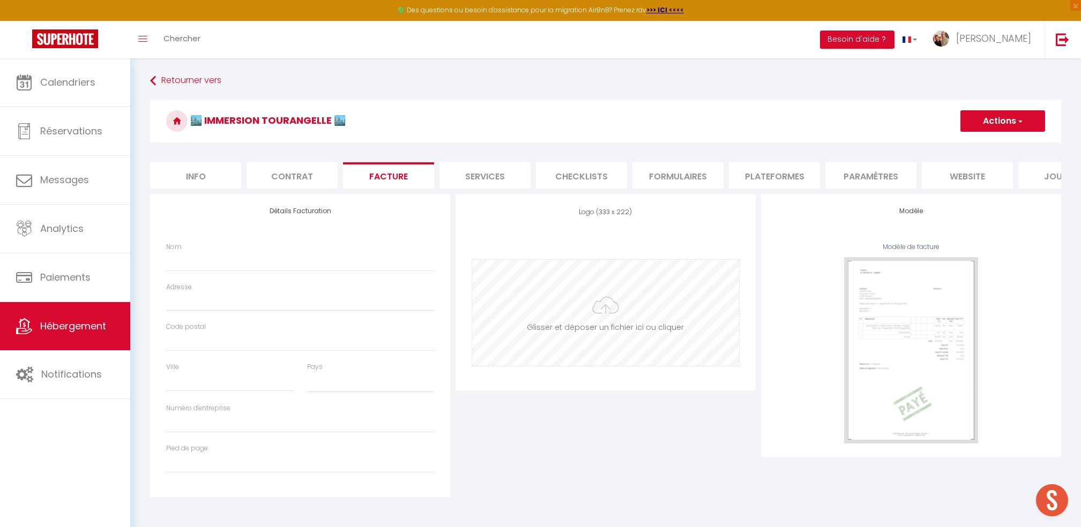
select select
click at [598, 334] on input "file" at bounding box center [605, 313] width 267 height 106
type input "C:\fakepath\Logo ECS 3 D - 2.jpg"
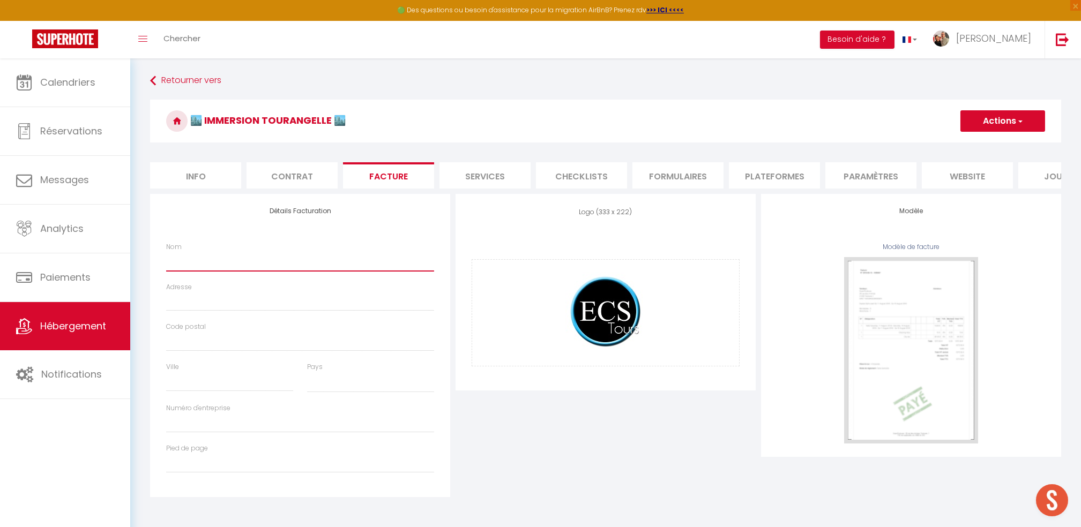
click at [187, 271] on input "Nom" at bounding box center [300, 261] width 268 height 19
type input "E"
select select
type input "EC"
select select
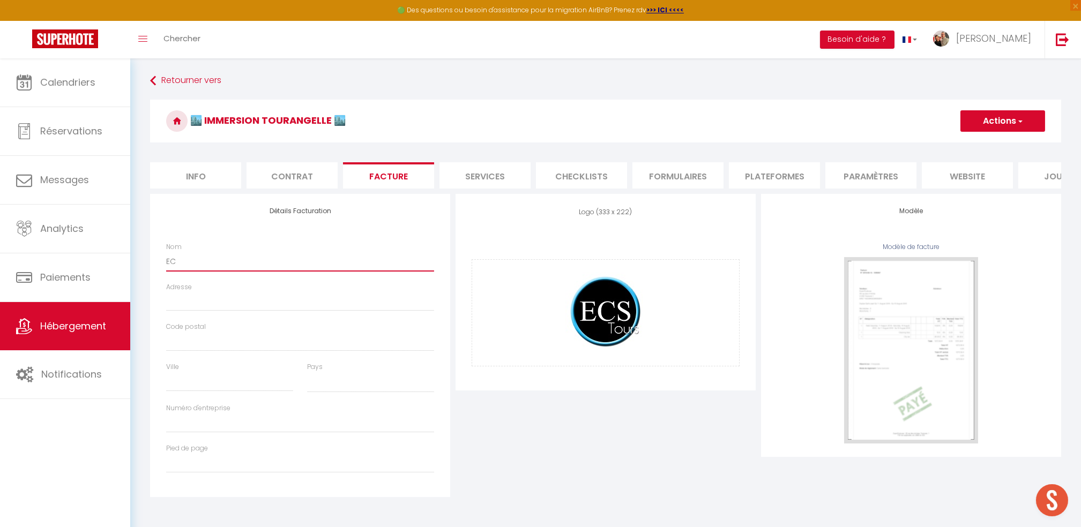
type input "ECS"
select select
type input "ECS"
select select
type input "ECS"
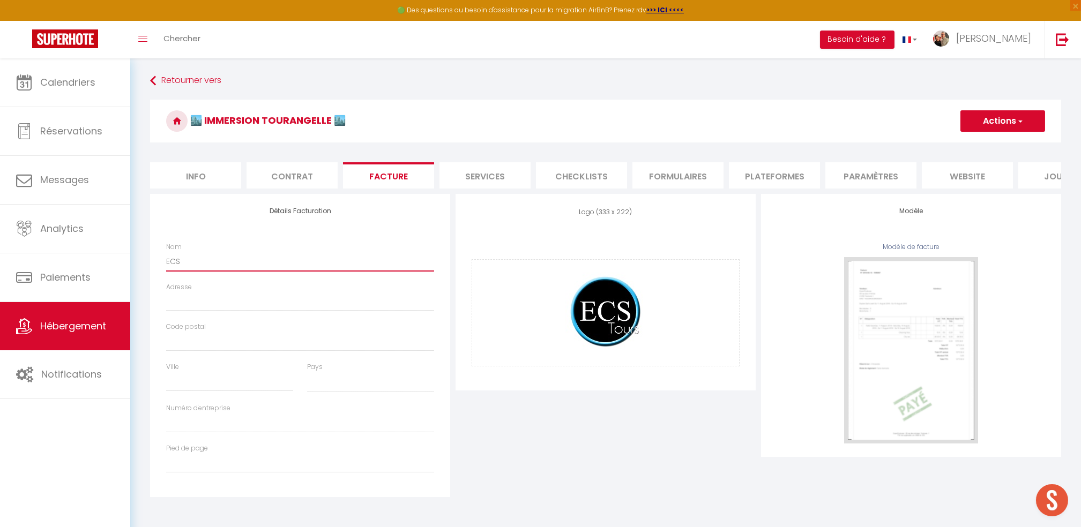
select select
type input "ECS3"
select select
type input "ECS37"
select select
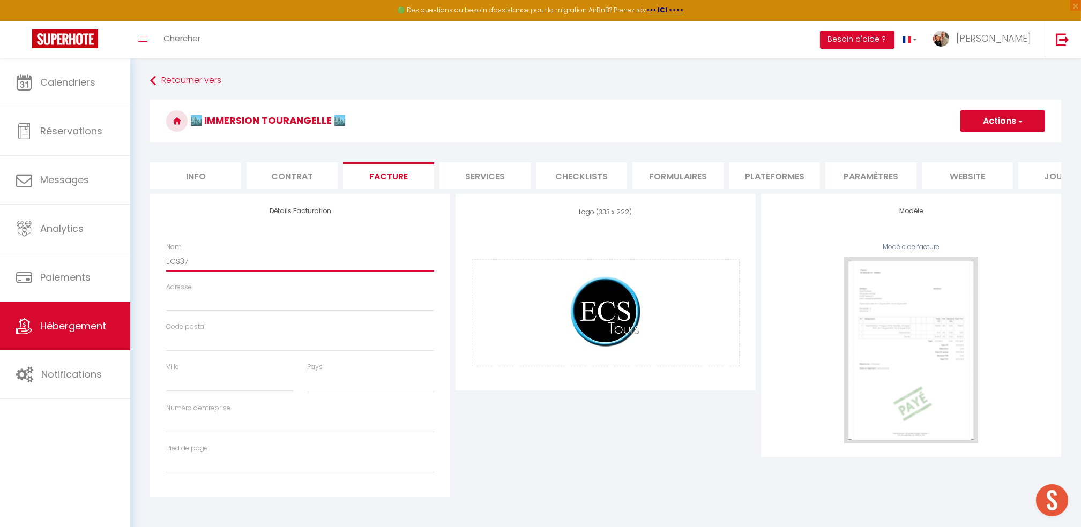
type input "ECS37"
click at [215, 311] on input "Adresse" at bounding box center [300, 301] width 268 height 19
type input "3"
select select
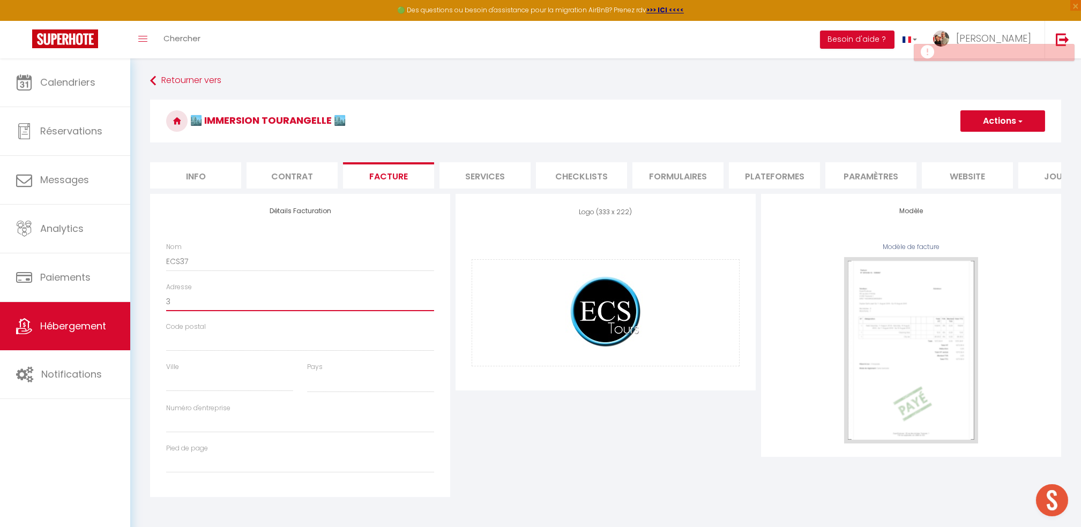
type input "3"
select select
type input "3 T"
select select
type input "3 Te"
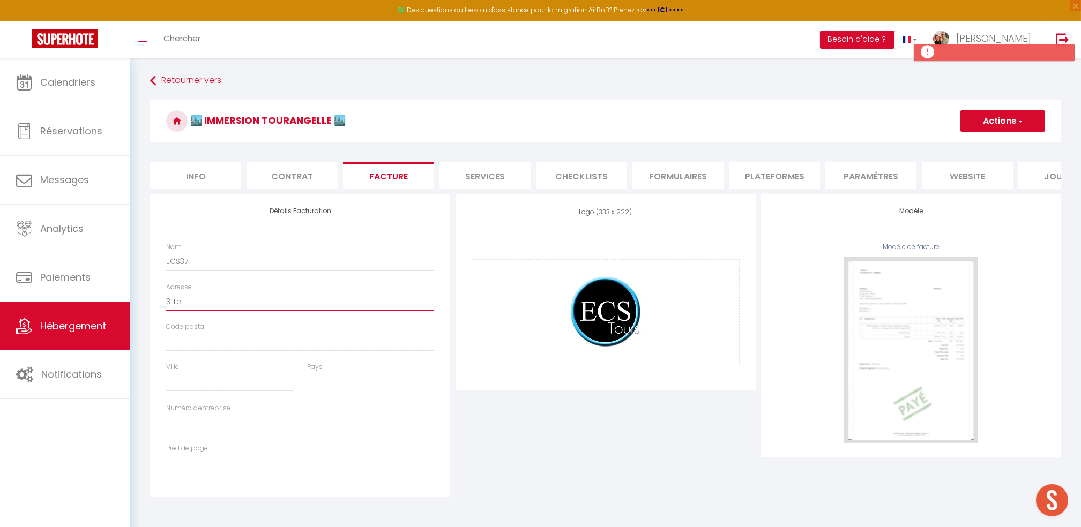
select select
type input "3 Ter"
select select
type input "3 Ter"
select select
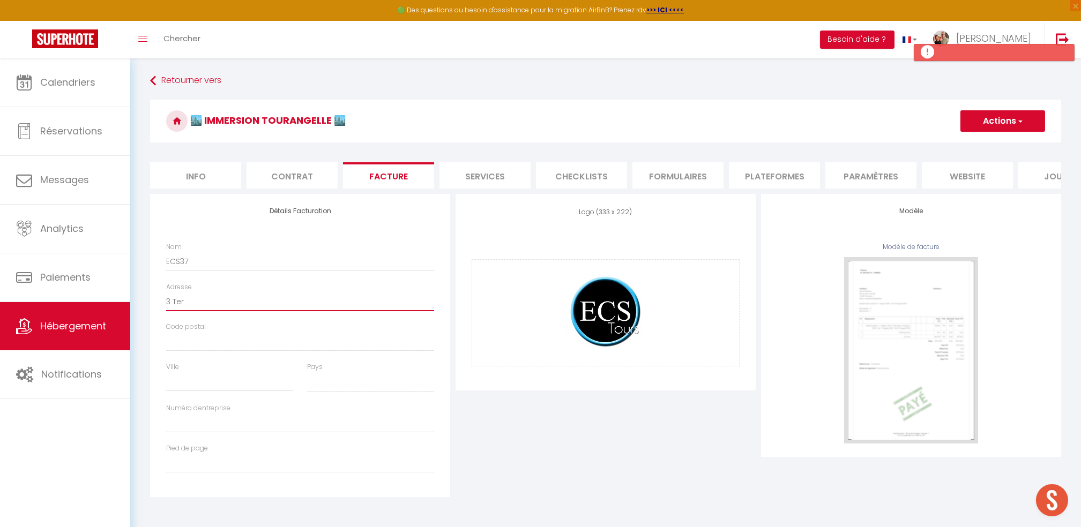
type input "3 Ter R"
select select
type input "3 Ter Ru"
select select
type input "[STREET_ADDRESS][PERSON_NAME]"
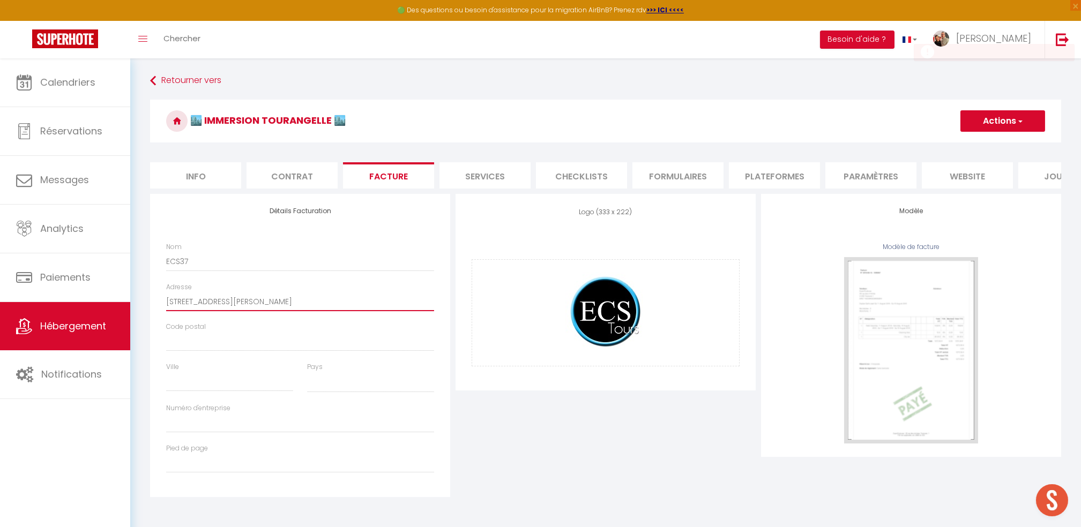
select select
type input "[STREET_ADDRESS][PERSON_NAME]"
select select
type input "[STREET_ADDRESS]"
select select
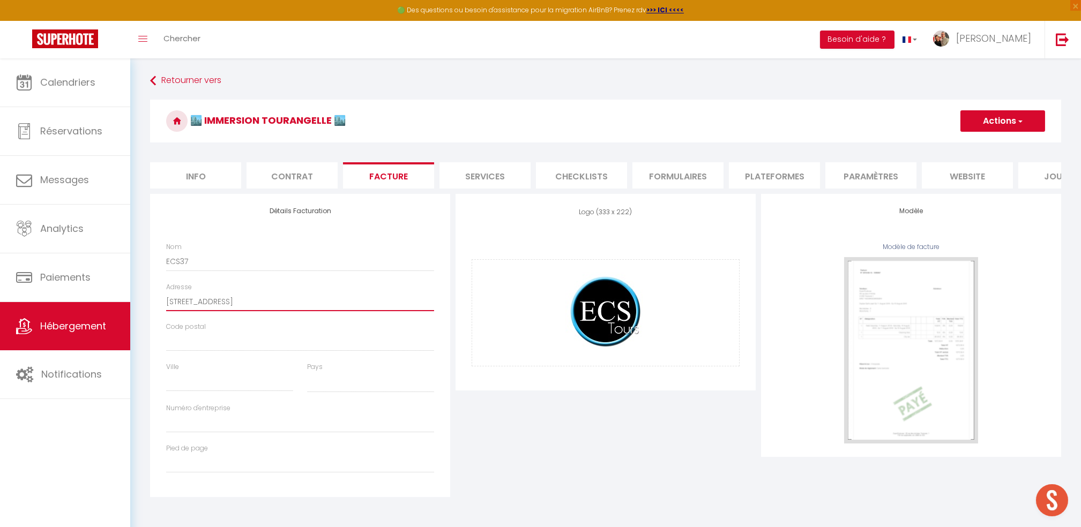
type input "[STREET_ADDRESS]"
select select
type input "[STREET_ADDRESS]"
click at [165, 352] on div "Code postal" at bounding box center [300, 342] width 282 height 40
click at [183, 390] on input "Ville" at bounding box center [229, 382] width 127 height 19
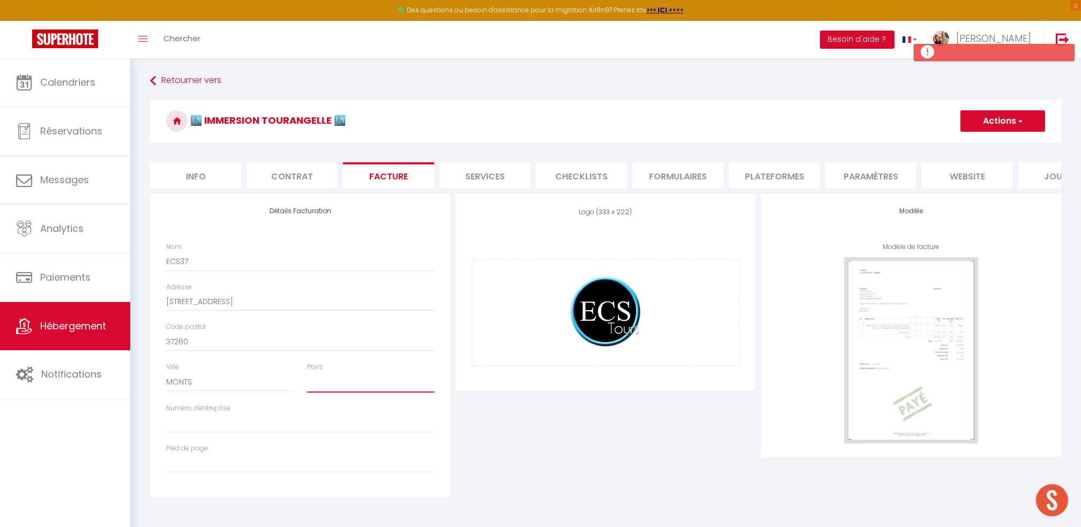
click at [347, 393] on select "[GEOGRAPHIC_DATA] [GEOGRAPHIC_DATA] [GEOGRAPHIC_DATA] [GEOGRAPHIC_DATA] [GEOGRA…" at bounding box center [370, 383] width 127 height 20
click at [307, 383] on select "[GEOGRAPHIC_DATA] [GEOGRAPHIC_DATA] [GEOGRAPHIC_DATA] [GEOGRAPHIC_DATA] [GEOGRA…" at bounding box center [370, 383] width 127 height 20
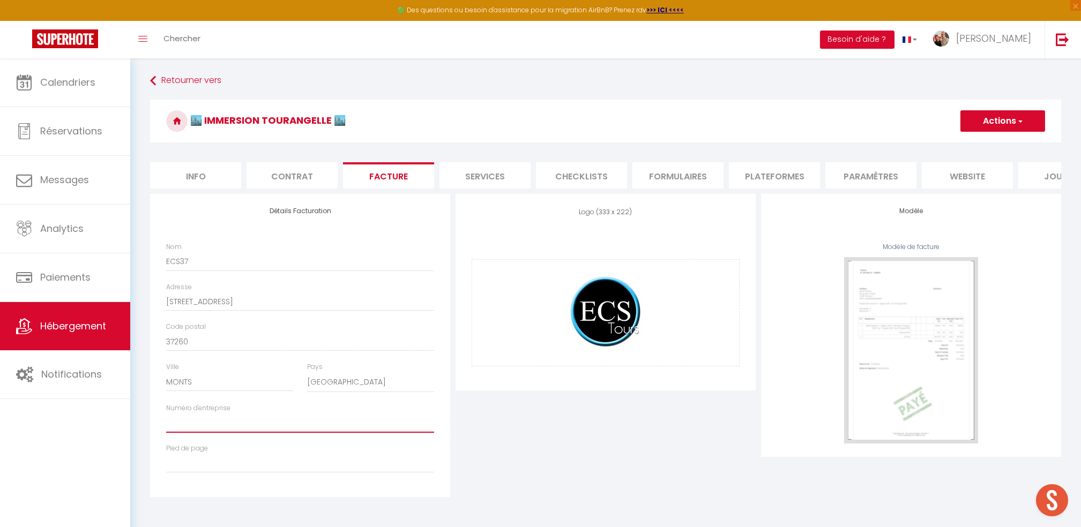
click at [170, 431] on input "Numéro d'entreprise" at bounding box center [300, 423] width 268 height 19
click at [178, 433] on input "539391235 00014" at bounding box center [300, 423] width 268 height 19
click at [193, 433] on input "539 391235 00014" at bounding box center [300, 423] width 268 height 19
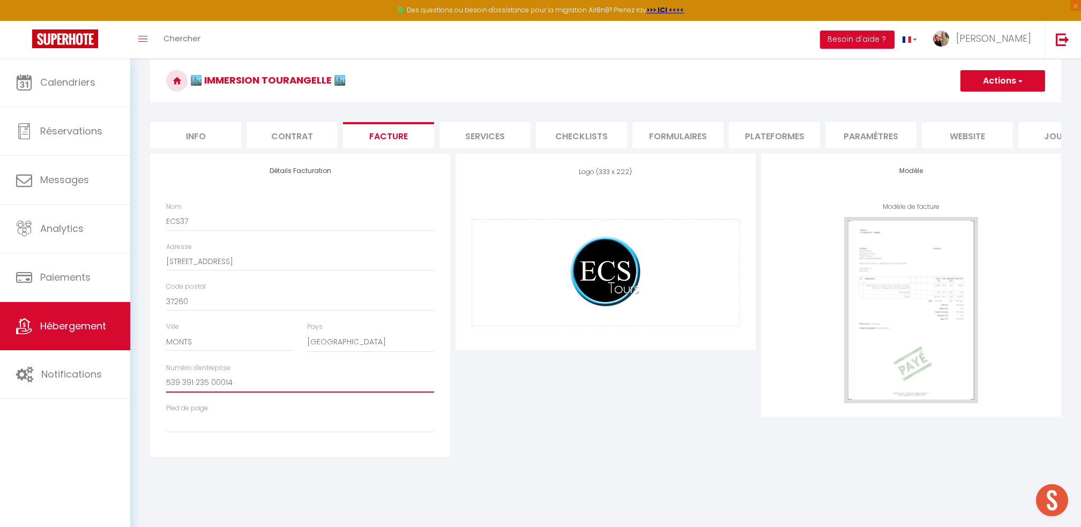
scroll to position [58, 0]
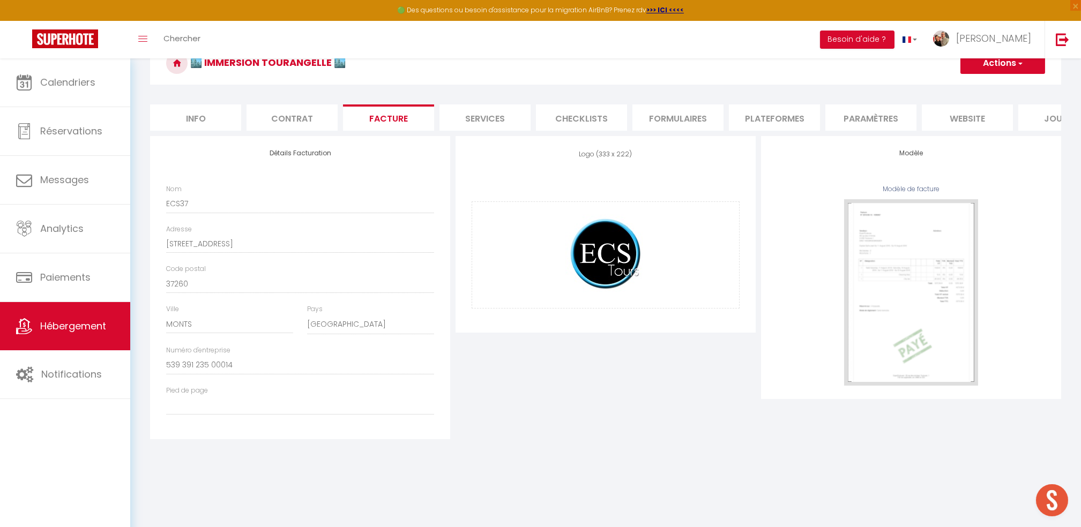
click at [1008, 68] on button "Actions" at bounding box center [1003, 63] width 85 height 21
click at [1002, 86] on link "Enregistrer" at bounding box center [1002, 87] width 85 height 14
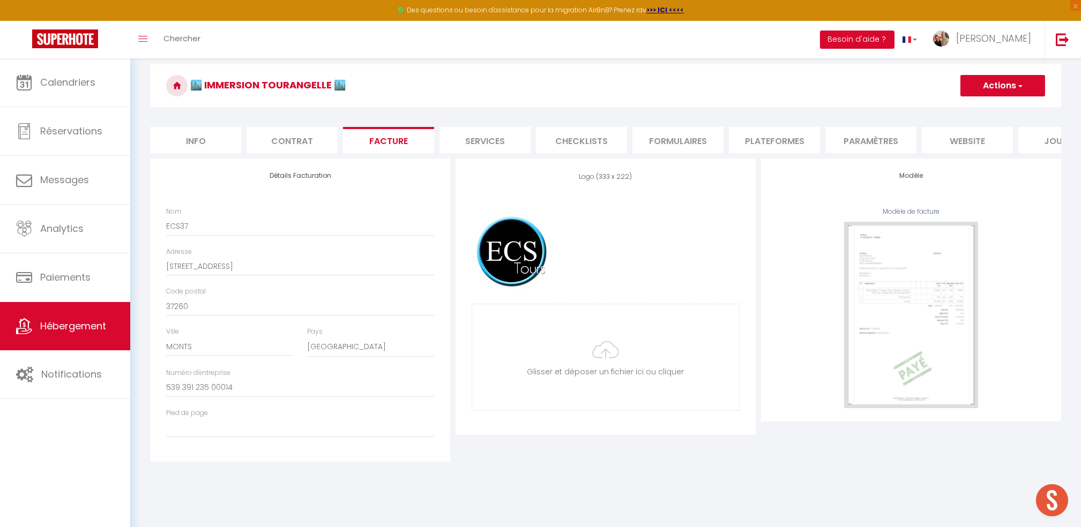
scroll to position [0, 0]
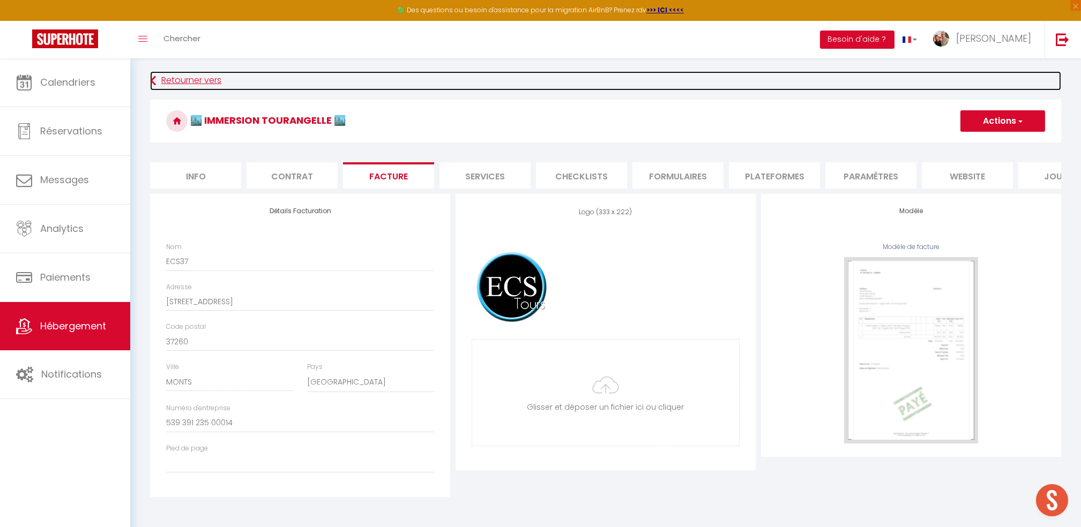
click at [177, 78] on link "Retourner vers" at bounding box center [605, 80] width 911 height 19
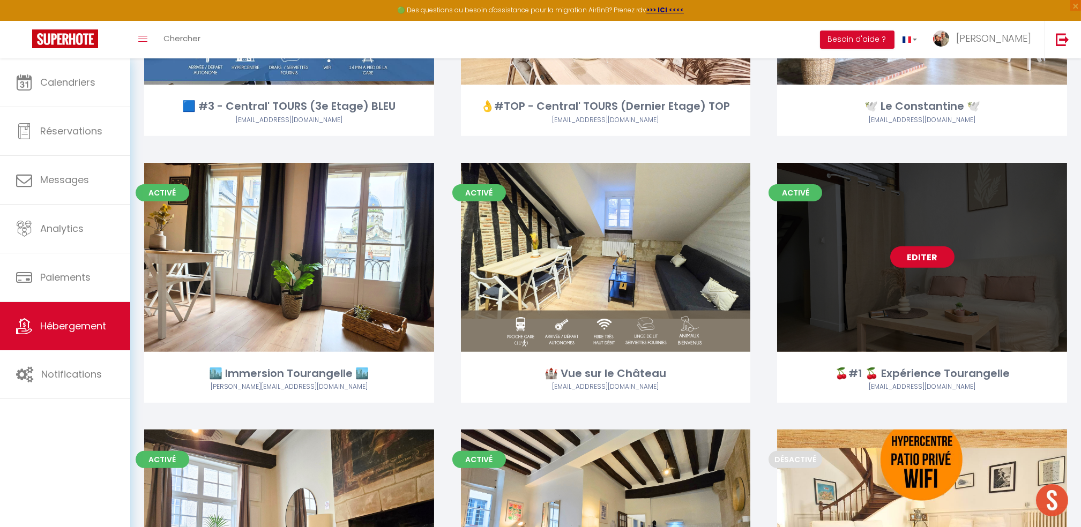
scroll to position [1930, 0]
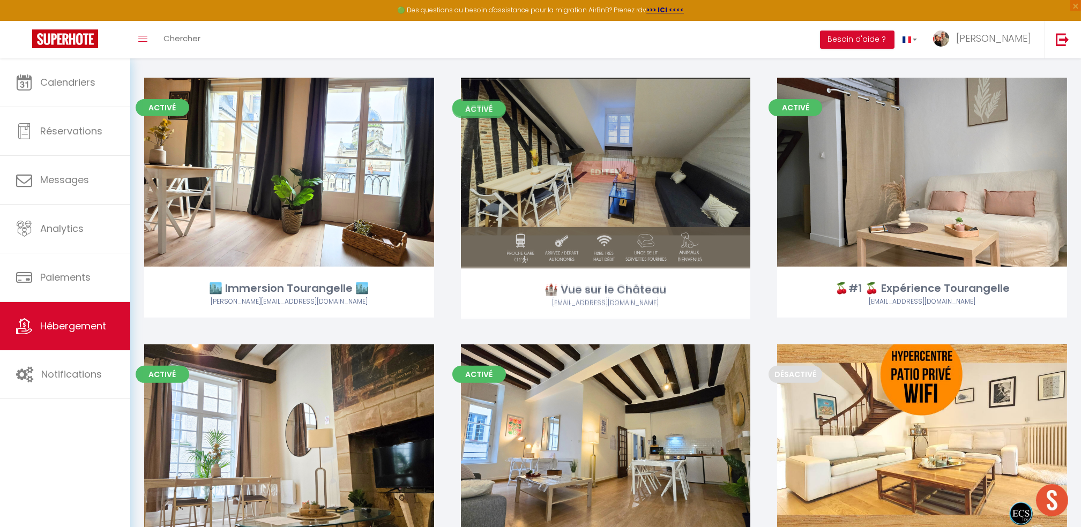
click at [598, 174] on link "Editer" at bounding box center [606, 171] width 64 height 21
click at [609, 181] on link "Editer" at bounding box center [606, 171] width 64 height 21
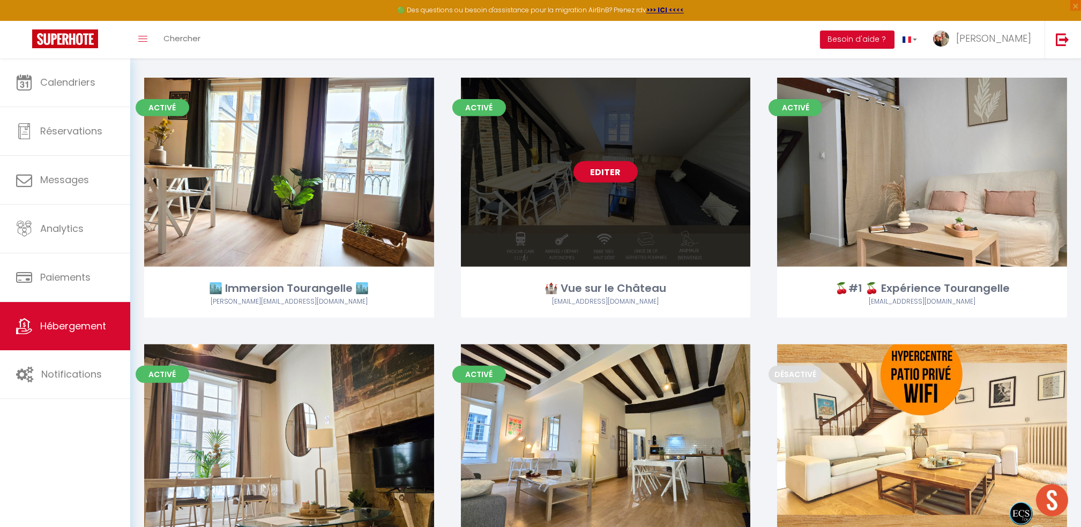
click at [622, 188] on div "Editer" at bounding box center [606, 172] width 290 height 189
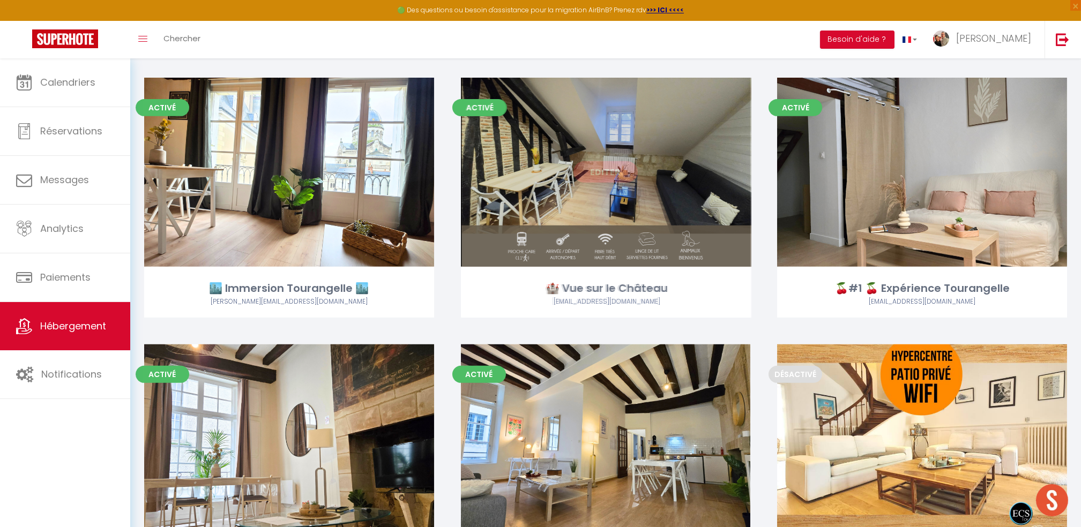
click at [609, 179] on link "Editer" at bounding box center [606, 171] width 64 height 21
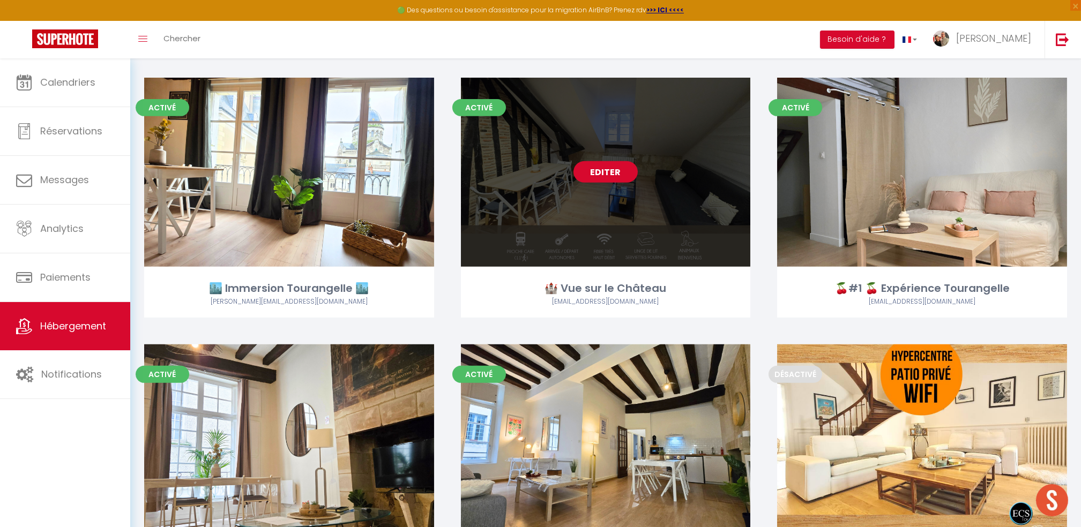
click at [615, 174] on link "Editer" at bounding box center [606, 171] width 64 height 21
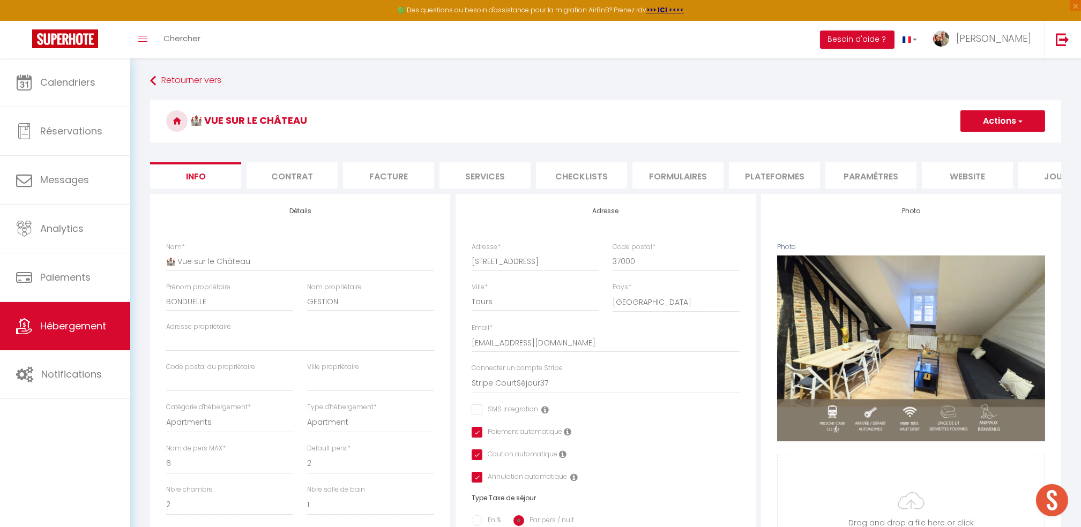
click at [396, 180] on li "Facture" at bounding box center [388, 175] width 91 height 26
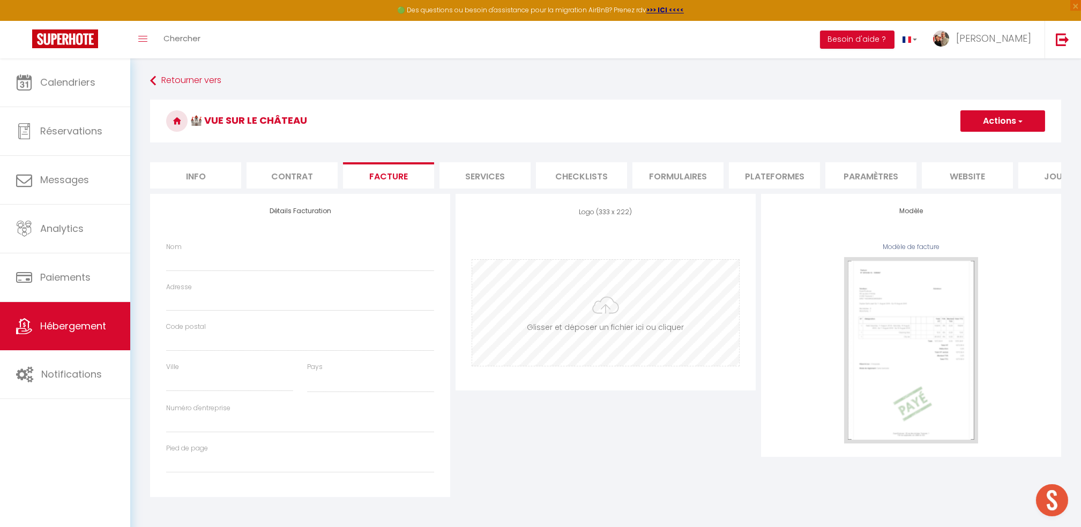
click at [601, 326] on input "file" at bounding box center [605, 313] width 267 height 106
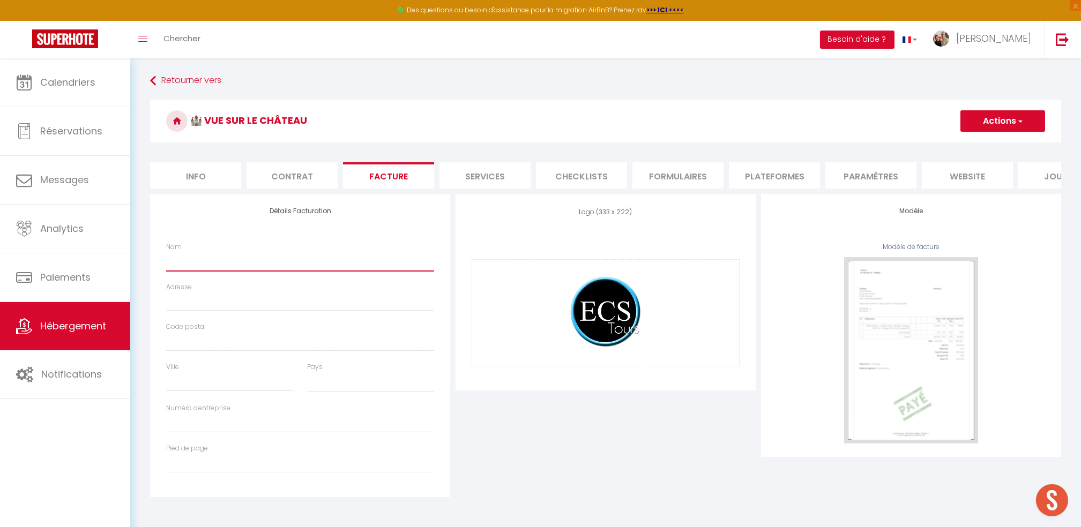
click at [184, 271] on input "Nom" at bounding box center [300, 261] width 268 height 19
click at [249, 308] on input "Adresse" at bounding box center [300, 301] width 268 height 19
click at [255, 352] on input "Code postal" at bounding box center [300, 341] width 268 height 19
click at [228, 392] on input "Ville" at bounding box center [229, 382] width 127 height 19
click at [358, 392] on select "[GEOGRAPHIC_DATA] [GEOGRAPHIC_DATA] [GEOGRAPHIC_DATA] [GEOGRAPHIC_DATA] [GEOGRA…" at bounding box center [370, 383] width 127 height 20
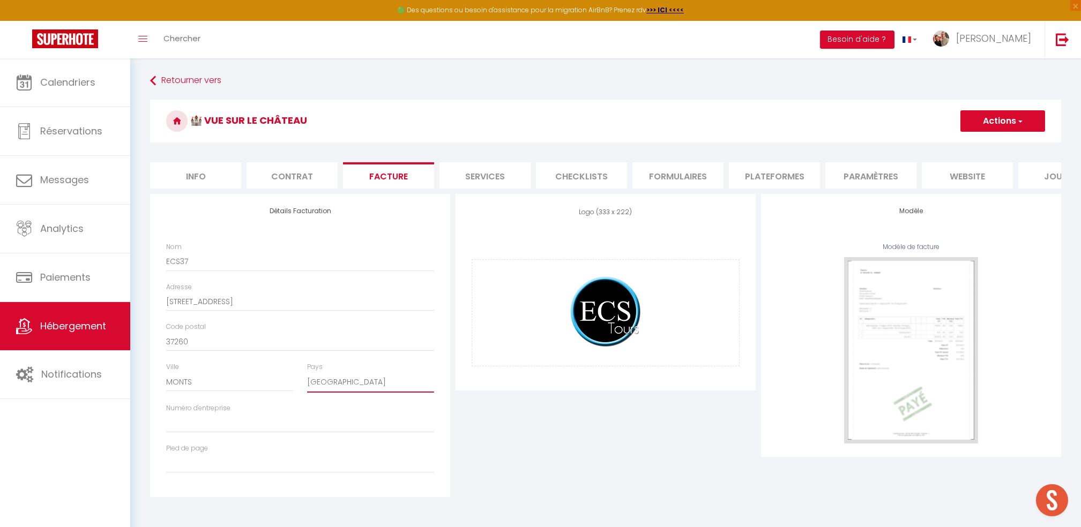
click at [307, 383] on select "[GEOGRAPHIC_DATA] [GEOGRAPHIC_DATA] [GEOGRAPHIC_DATA] [GEOGRAPHIC_DATA] [GEOGRA…" at bounding box center [370, 383] width 127 height 20
click at [204, 432] on input "Numéro d'entreprise" at bounding box center [300, 423] width 268 height 19
click at [991, 123] on button "Actions" at bounding box center [1003, 120] width 85 height 21
click at [992, 146] on link "Enregistrer" at bounding box center [1002, 145] width 85 height 14
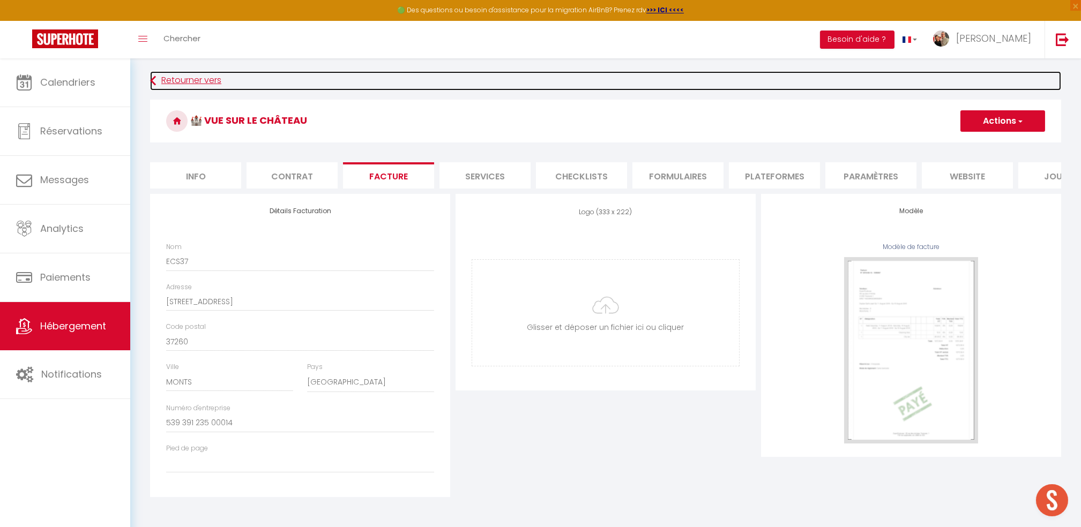
click at [200, 82] on link "Retourner vers" at bounding box center [605, 80] width 911 height 19
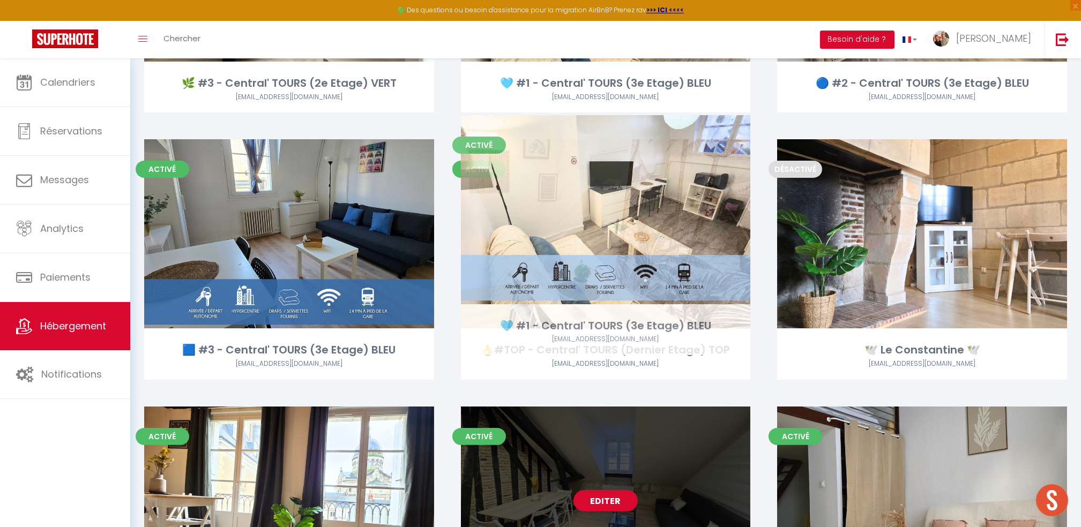
drag, startPoint x: 666, startPoint y: 272, endPoint x: 672, endPoint y: 275, distance: 6.5
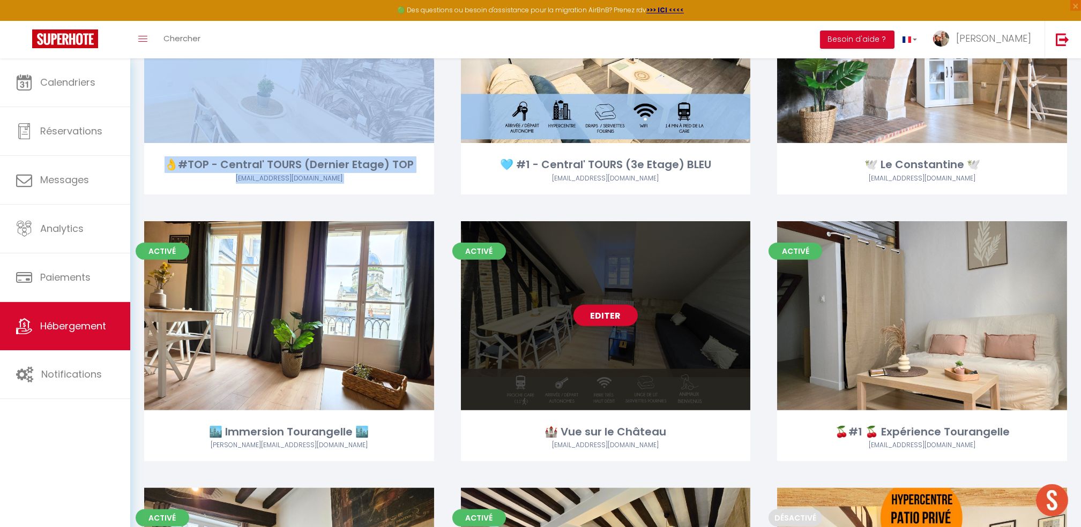
scroll to position [1786, 0]
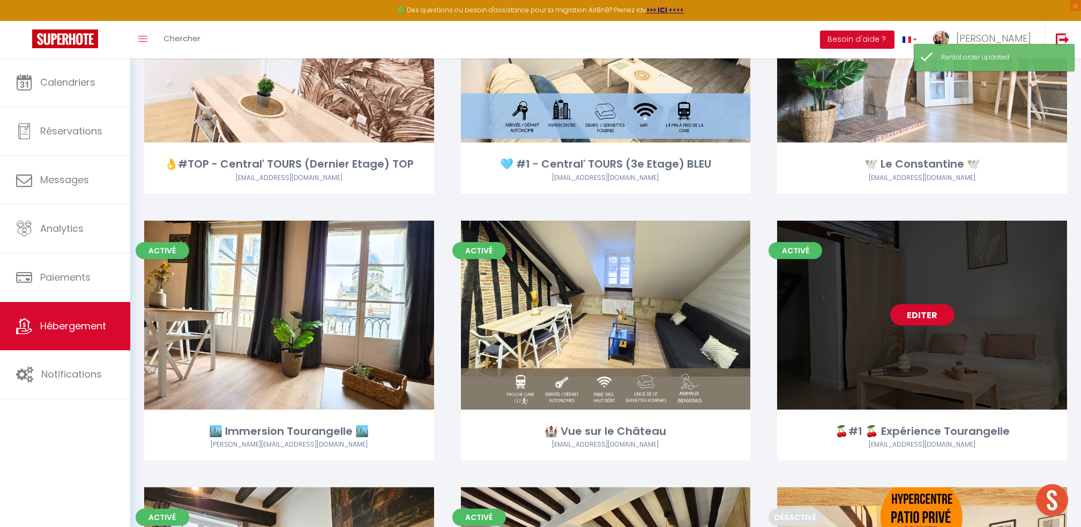
click at [932, 313] on link "Editer" at bounding box center [922, 314] width 64 height 21
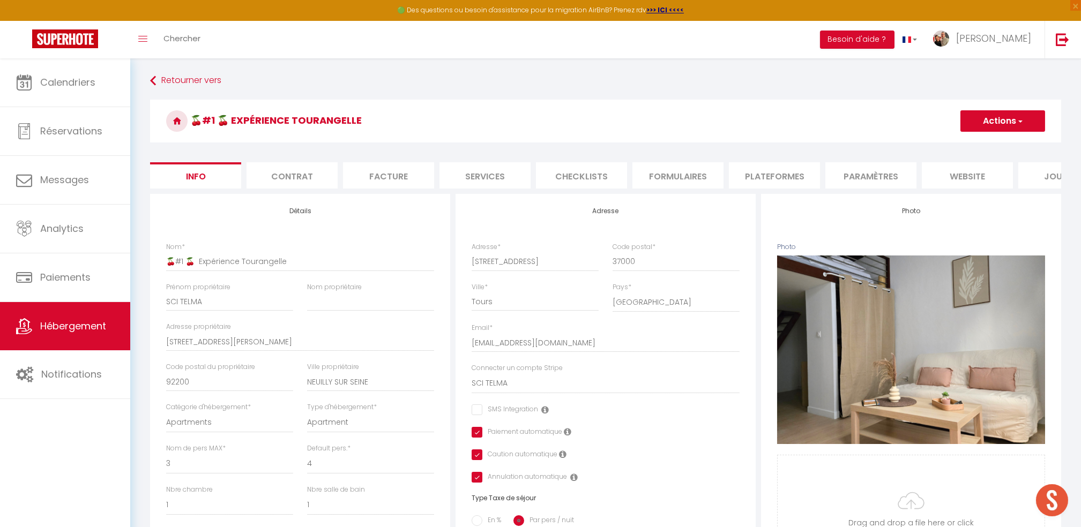
click at [393, 176] on li "Facture" at bounding box center [388, 175] width 91 height 26
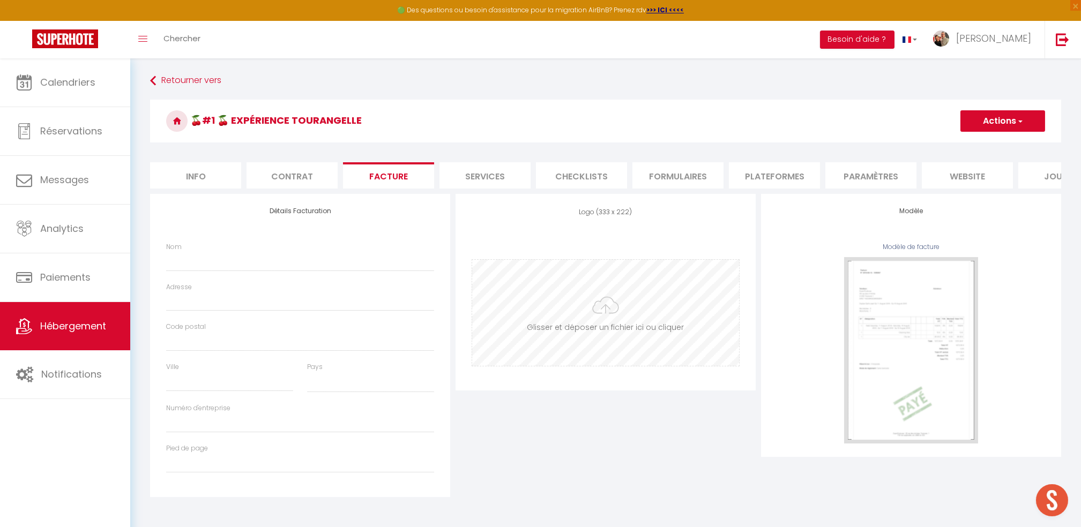
click at [607, 316] on input "file" at bounding box center [605, 313] width 267 height 106
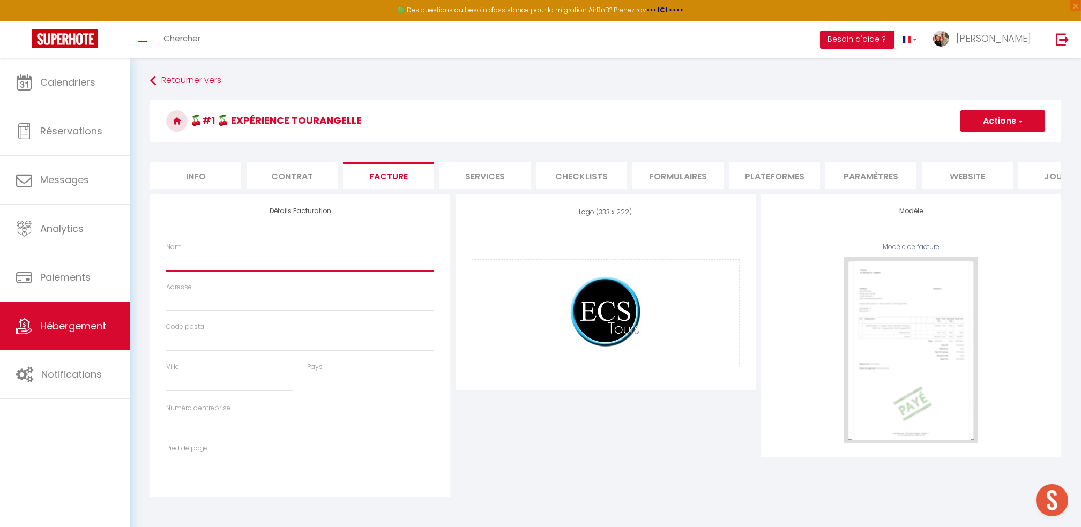
click at [172, 271] on input "Nom" at bounding box center [300, 261] width 268 height 19
click at [318, 311] on input "Adresse" at bounding box center [300, 301] width 268 height 19
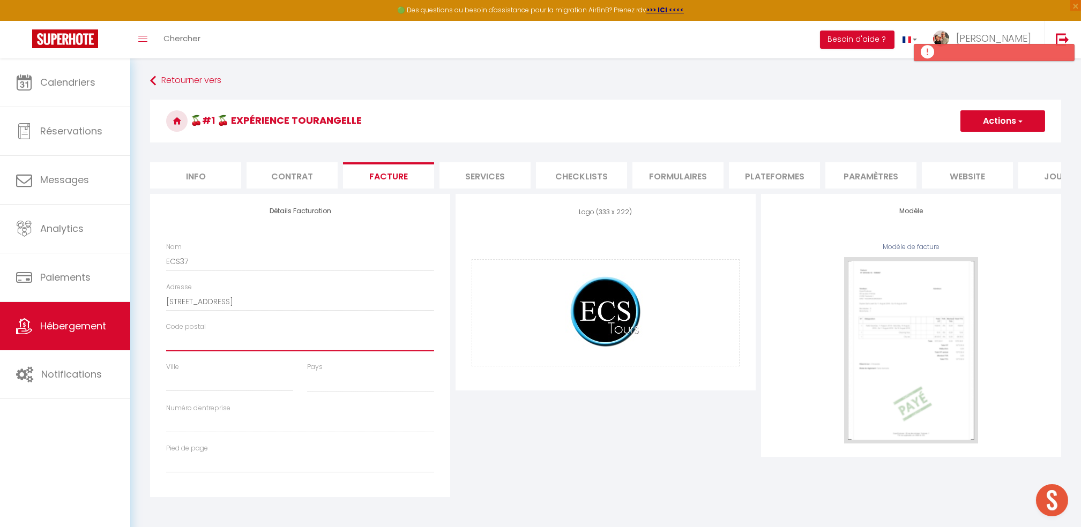
click at [199, 349] on input "Code postal" at bounding box center [300, 341] width 268 height 19
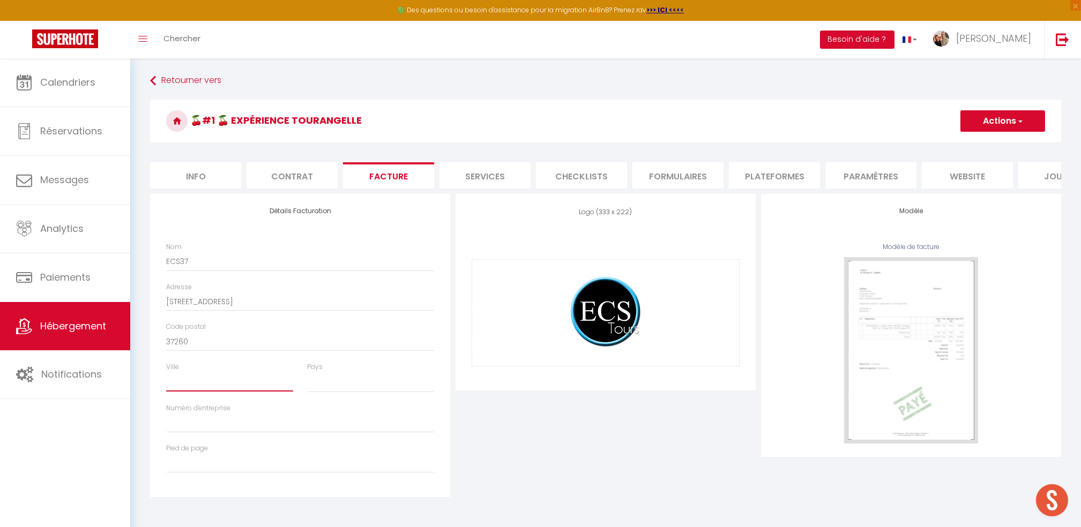
click at [174, 391] on input "Ville" at bounding box center [229, 382] width 127 height 19
click at [358, 393] on select "[GEOGRAPHIC_DATA] [GEOGRAPHIC_DATA] [GEOGRAPHIC_DATA] [GEOGRAPHIC_DATA] [GEOGRA…" at bounding box center [370, 383] width 127 height 20
click at [307, 383] on select "[GEOGRAPHIC_DATA] [GEOGRAPHIC_DATA] [GEOGRAPHIC_DATA] [GEOGRAPHIC_DATA] [GEOGRA…" at bounding box center [370, 383] width 127 height 20
click at [188, 433] on input "Numéro d'entreprise" at bounding box center [300, 423] width 268 height 19
drag, startPoint x: 1002, startPoint y: 120, endPoint x: 1003, endPoint y: 125, distance: 6.0
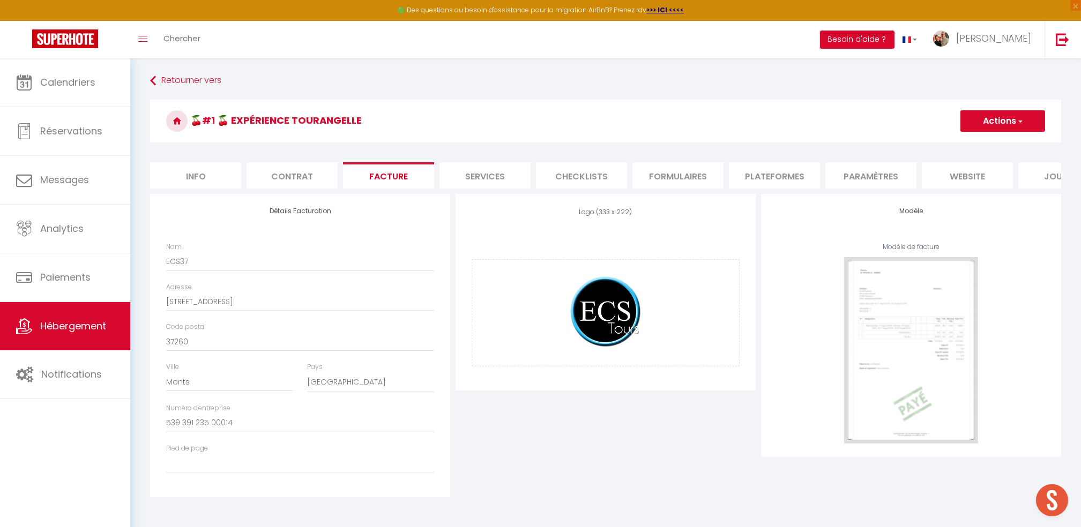
click at [1002, 121] on button "Actions" at bounding box center [1003, 120] width 85 height 21
click at [988, 142] on link "Enregistrer" at bounding box center [1002, 145] width 85 height 14
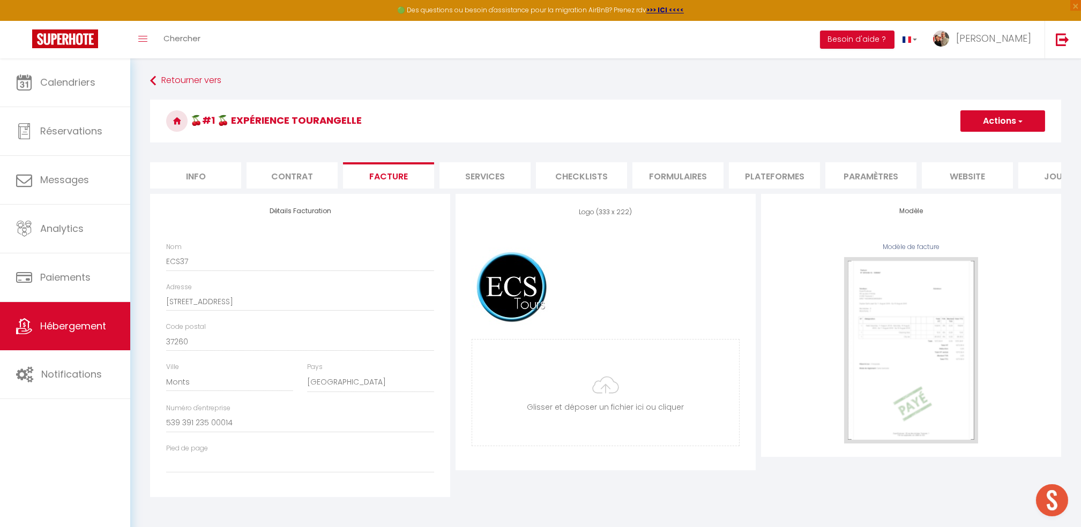
click at [1000, 121] on button "Actions" at bounding box center [1003, 120] width 85 height 21
click at [991, 146] on link "Enregistrer" at bounding box center [1002, 145] width 85 height 14
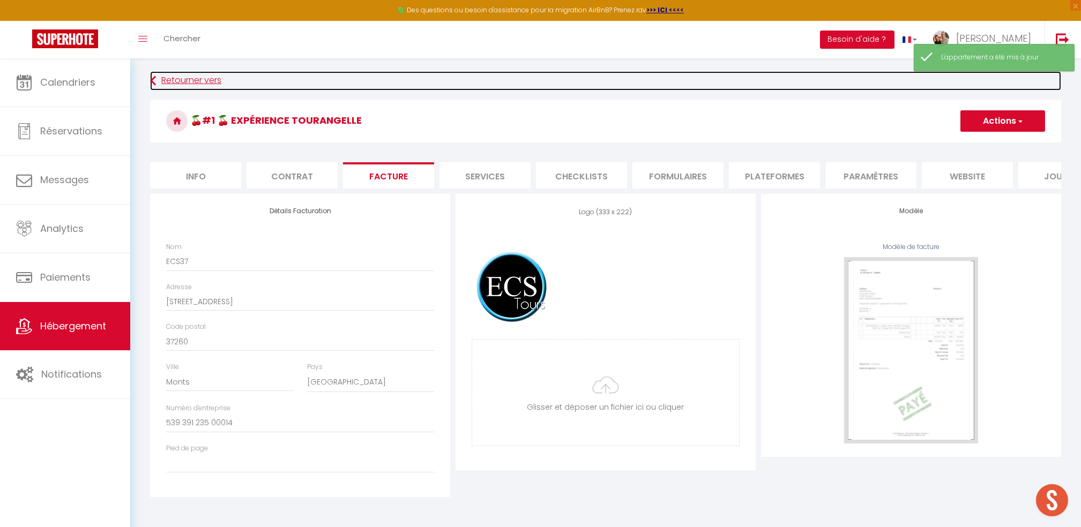
click at [175, 80] on link "Retourner vers" at bounding box center [605, 80] width 911 height 19
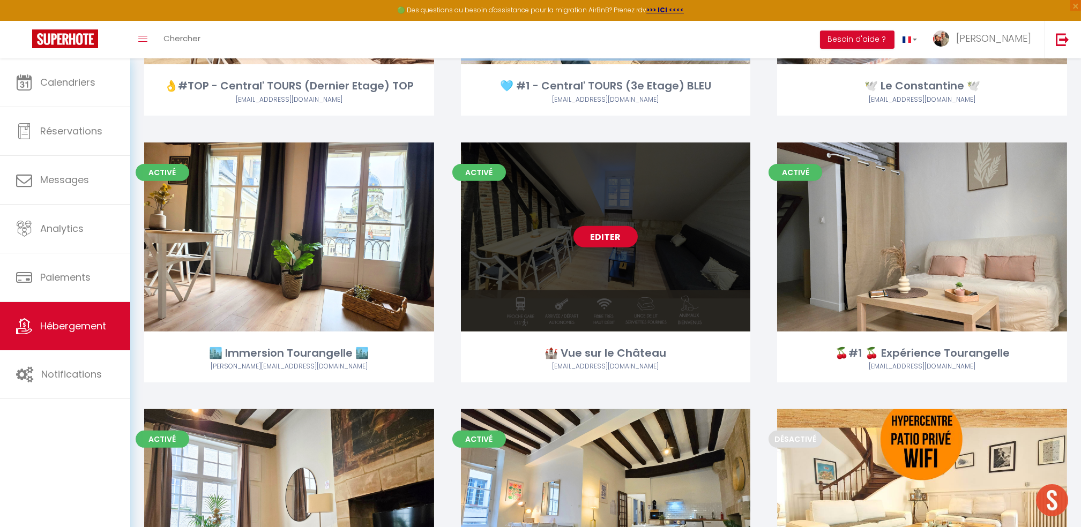
scroll to position [2008, 0]
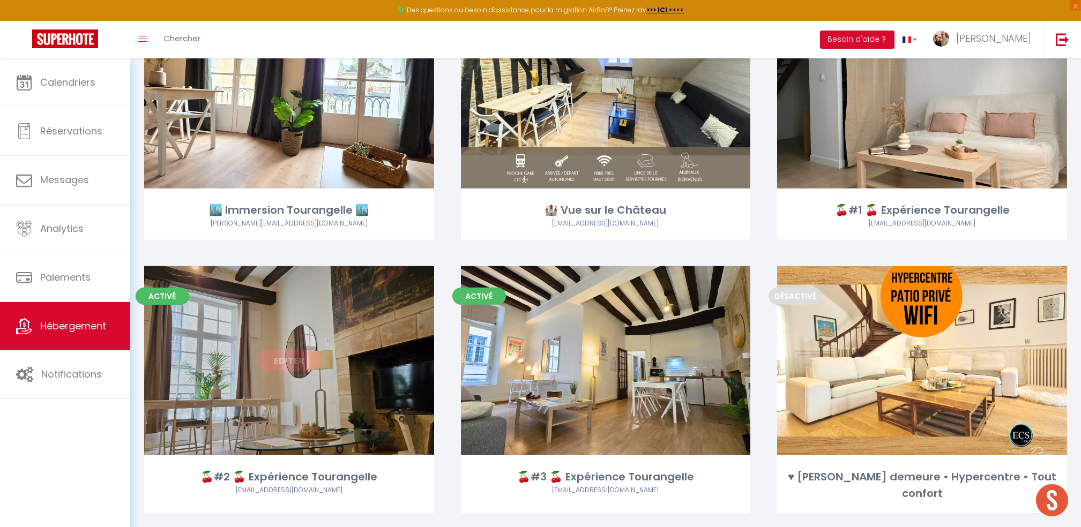
click at [303, 362] on link "Editer" at bounding box center [289, 360] width 64 height 21
click at [306, 359] on link "Editer" at bounding box center [289, 360] width 64 height 21
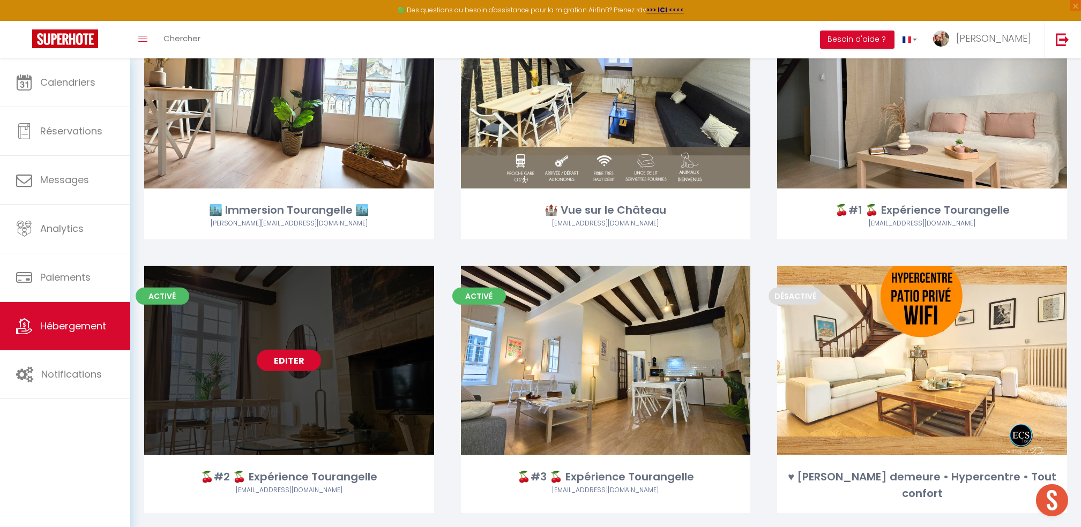
click at [285, 363] on link "Editer" at bounding box center [289, 360] width 64 height 21
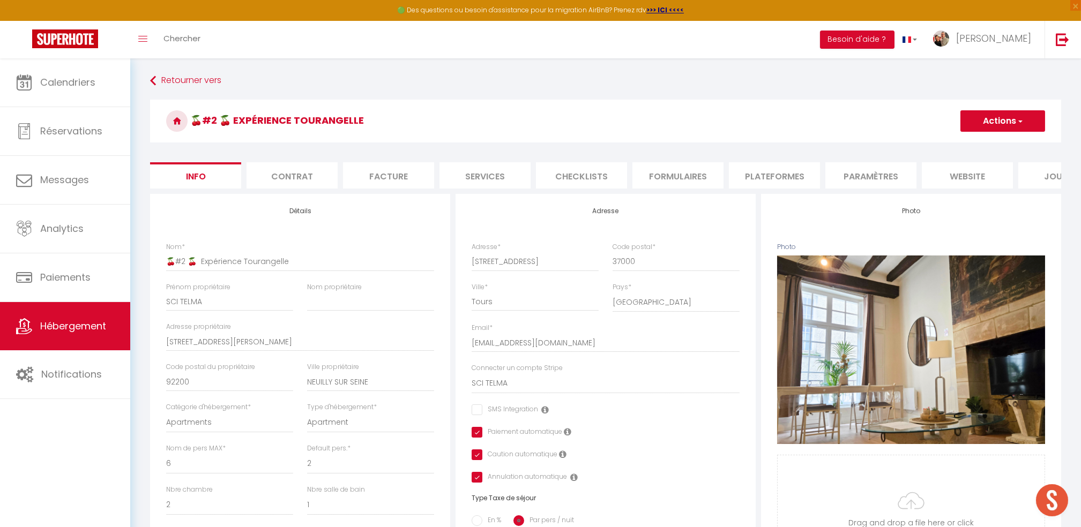
click at [399, 172] on li "Facture" at bounding box center [388, 175] width 91 height 26
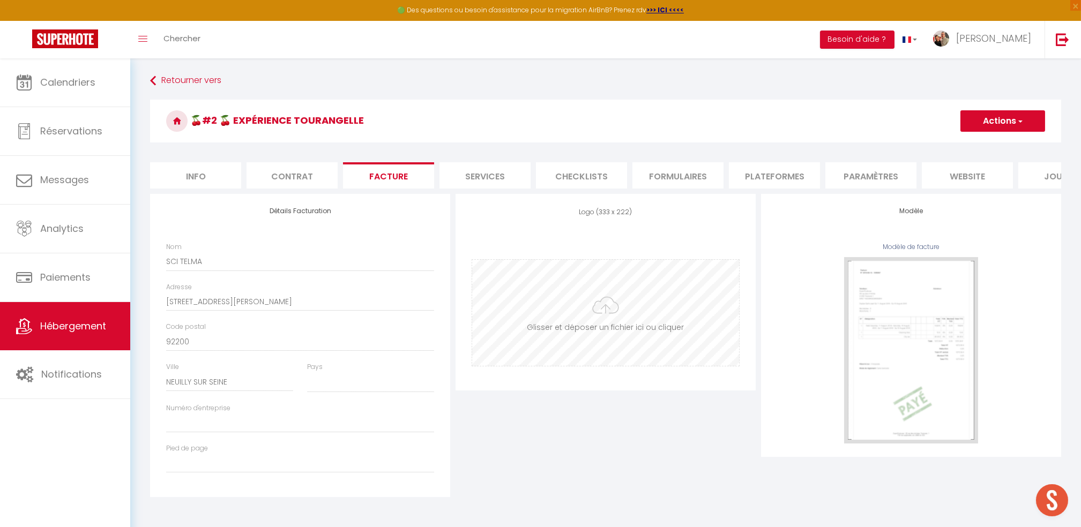
click at [604, 324] on input "file" at bounding box center [605, 313] width 267 height 106
